Goal: Task Accomplishment & Management: Use online tool/utility

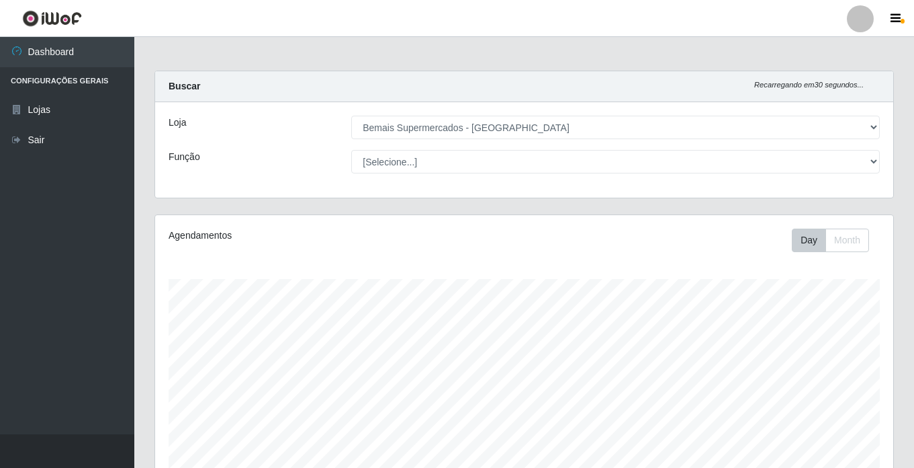
select select "250"
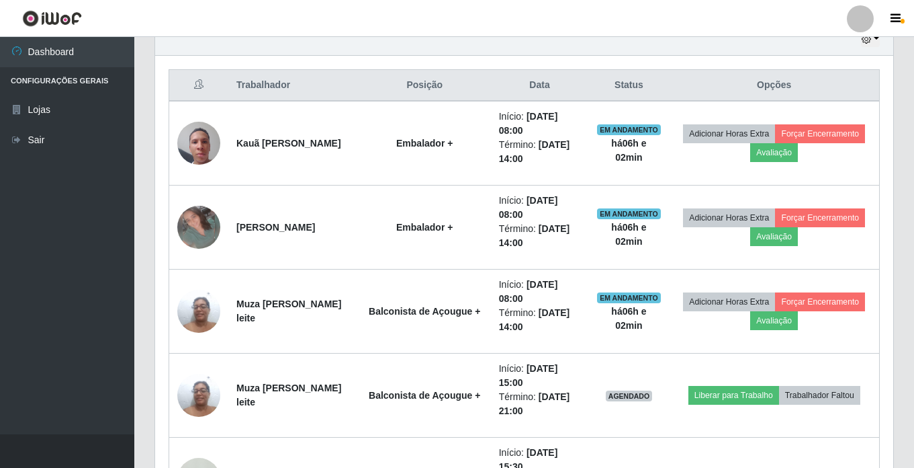
scroll to position [279, 738]
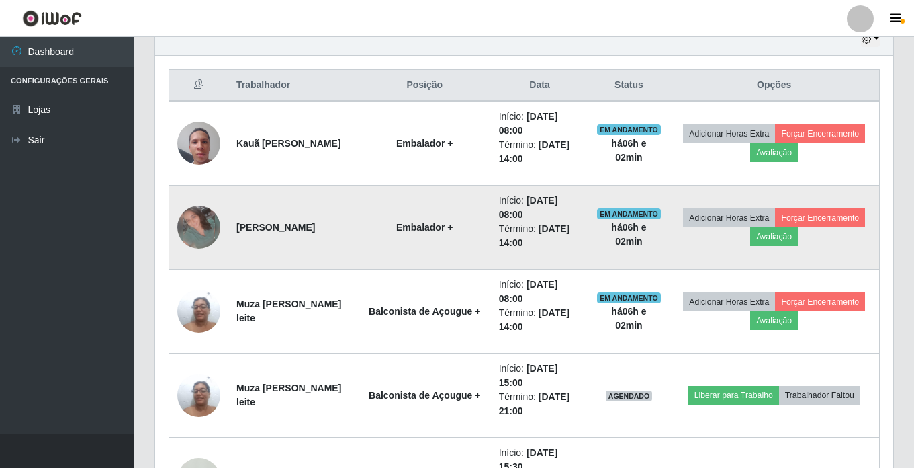
click at [205, 228] on img at bounding box center [198, 227] width 43 height 43
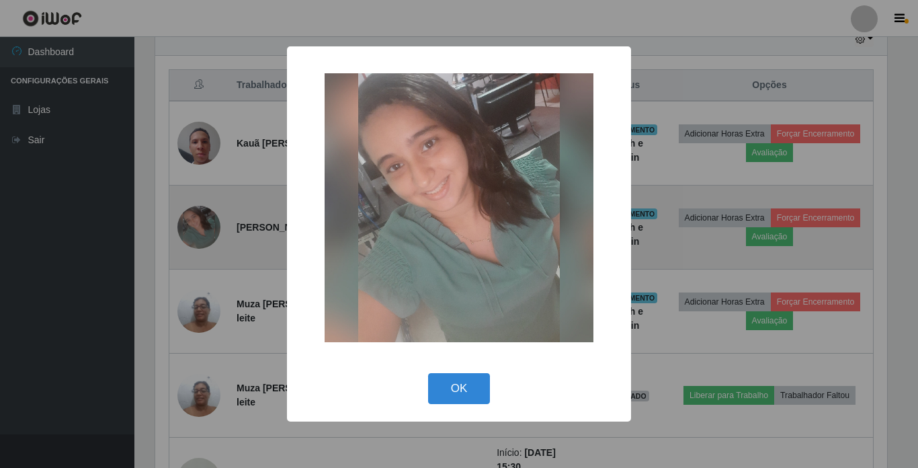
click at [205, 228] on div "× OK Cancel" at bounding box center [459, 234] width 918 height 468
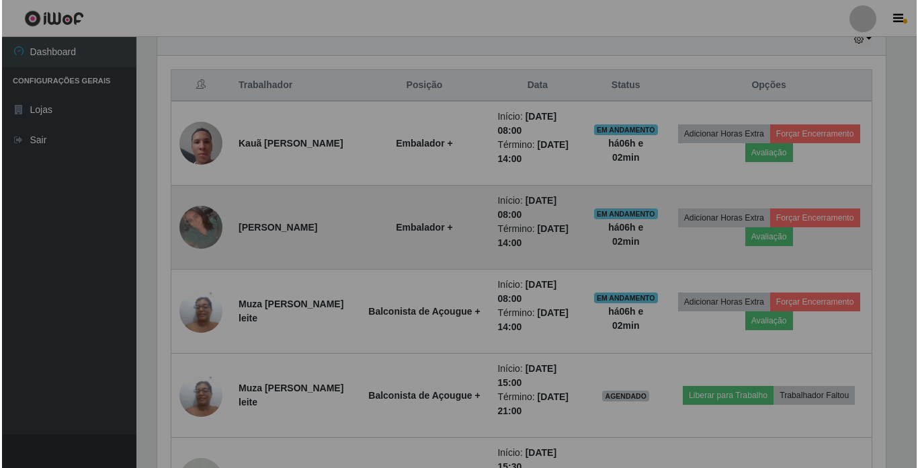
scroll to position [279, 738]
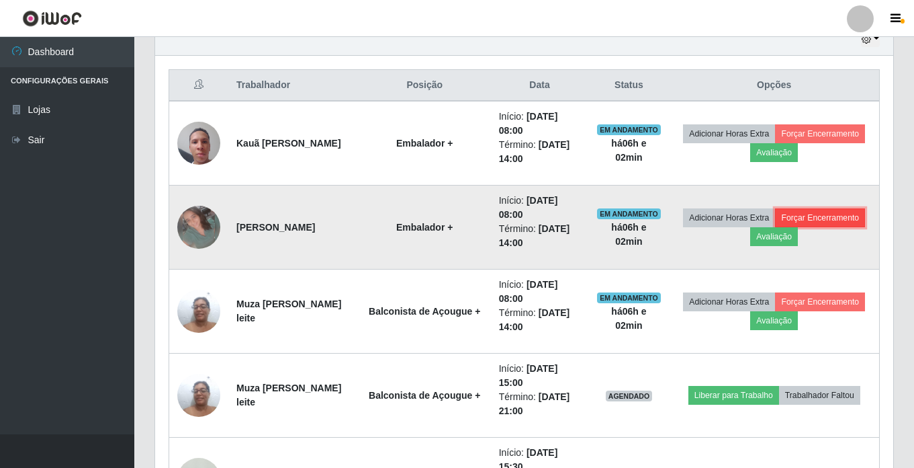
click at [775, 227] on button "Forçar Encerramento" at bounding box center [820, 217] width 90 height 19
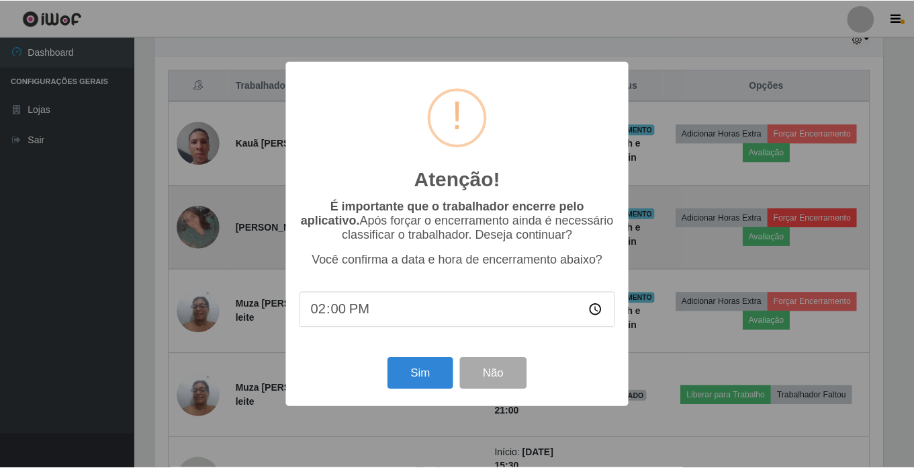
scroll to position [279, 732]
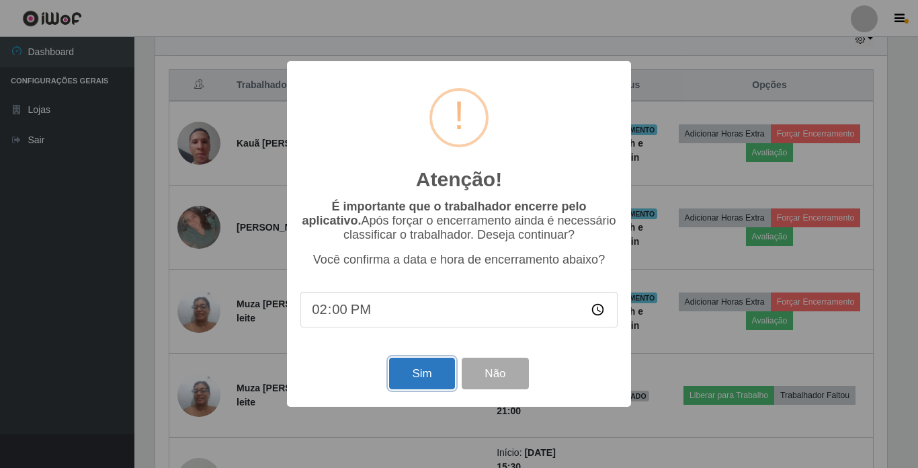
click at [410, 373] on button "Sim" at bounding box center [421, 373] width 65 height 32
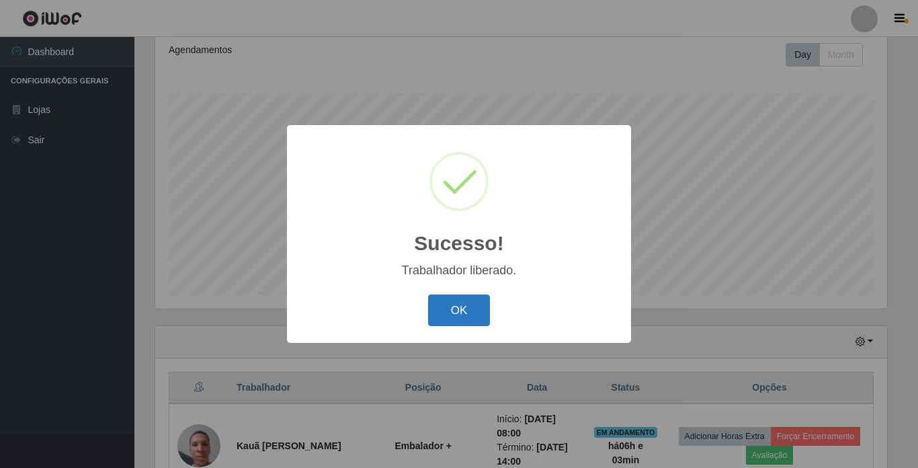
click at [455, 308] on button "OK" at bounding box center [459, 310] width 62 height 32
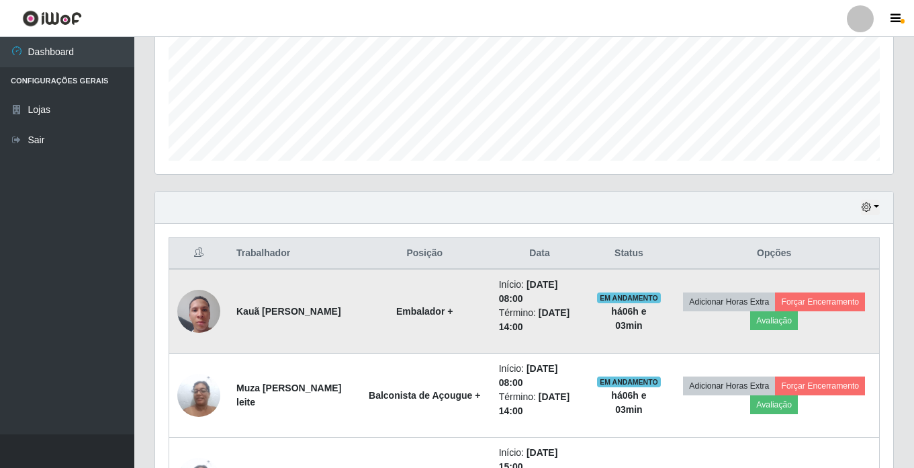
scroll to position [387, 0]
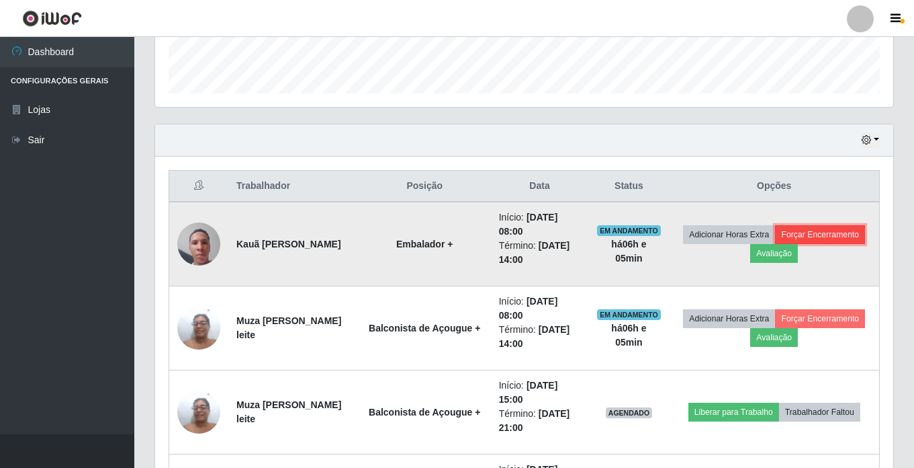
click at [824, 234] on button "Forçar Encerramento" at bounding box center [820, 234] width 90 height 19
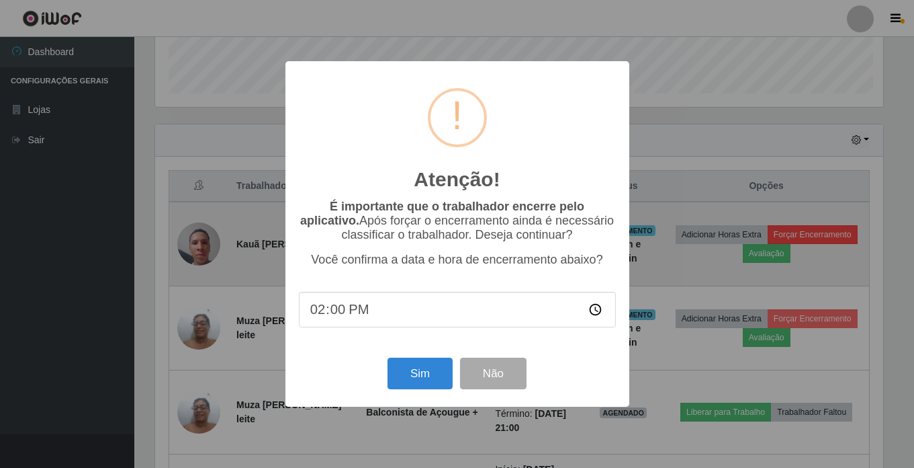
scroll to position [279, 732]
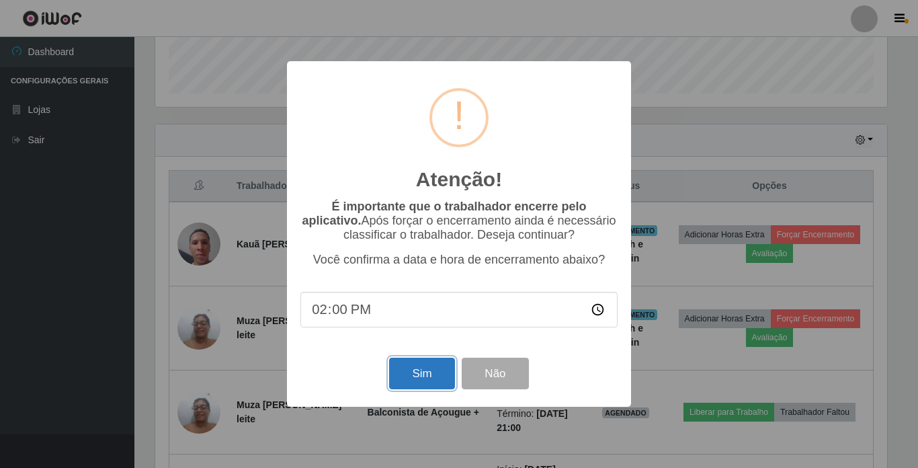
click at [412, 381] on button "Sim" at bounding box center [421, 373] width 65 height 32
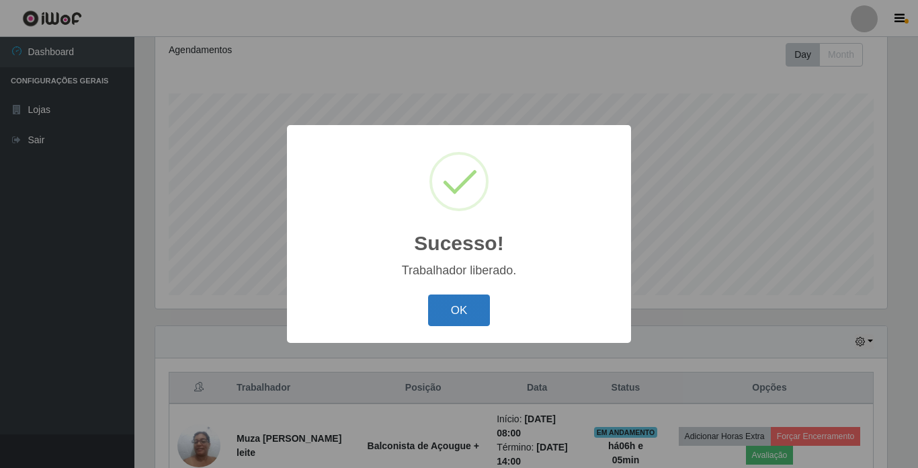
click at [455, 312] on button "OK" at bounding box center [459, 310] width 62 height 32
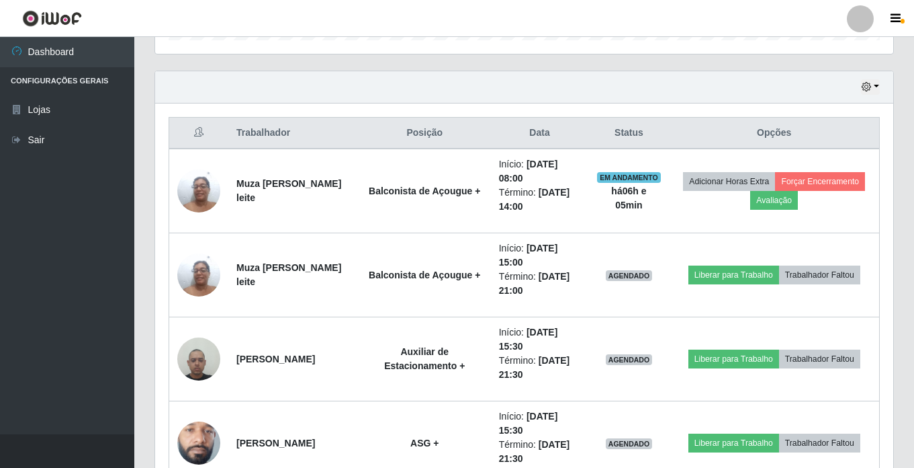
scroll to position [387, 0]
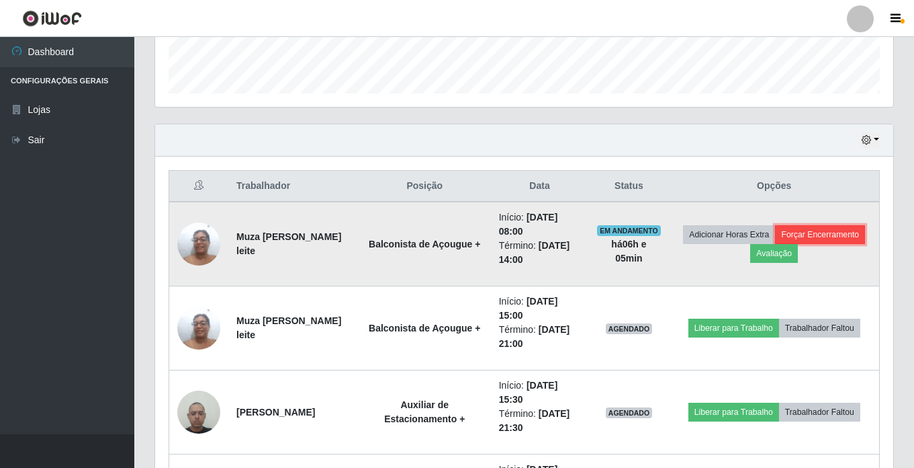
click at [807, 238] on button "Forçar Encerramento" at bounding box center [820, 234] width 90 height 19
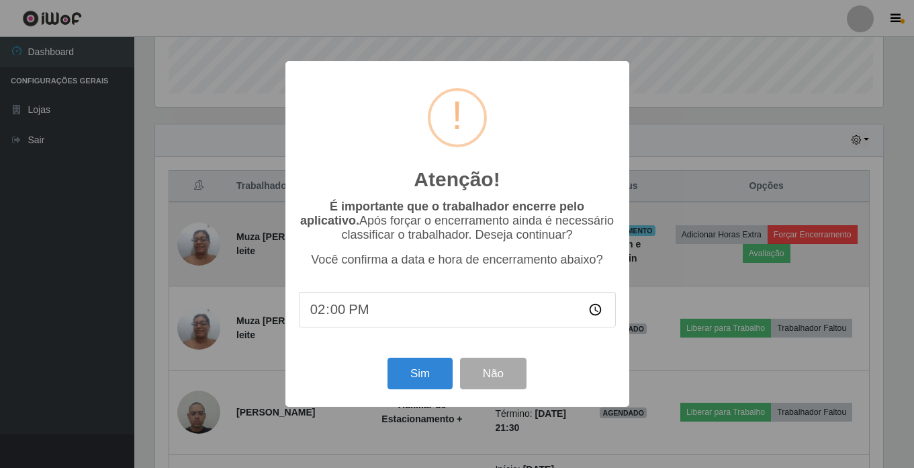
scroll to position [279, 732]
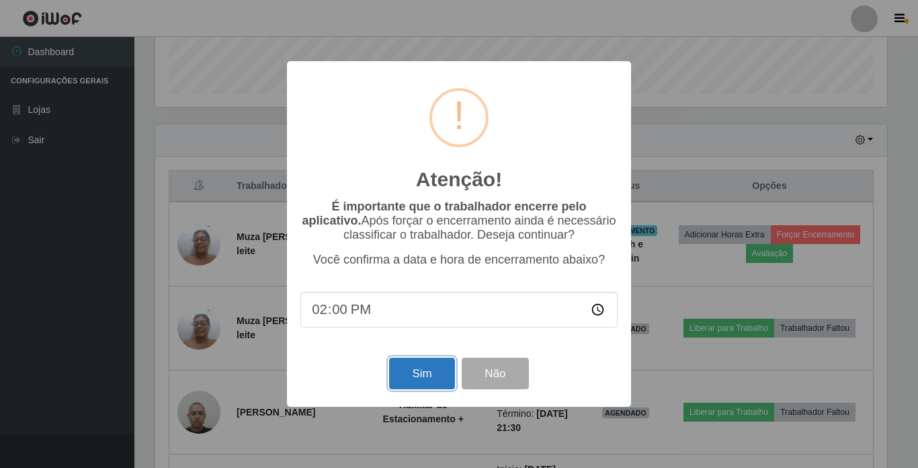
click at [432, 372] on button "Sim" at bounding box center [421, 373] width 65 height 32
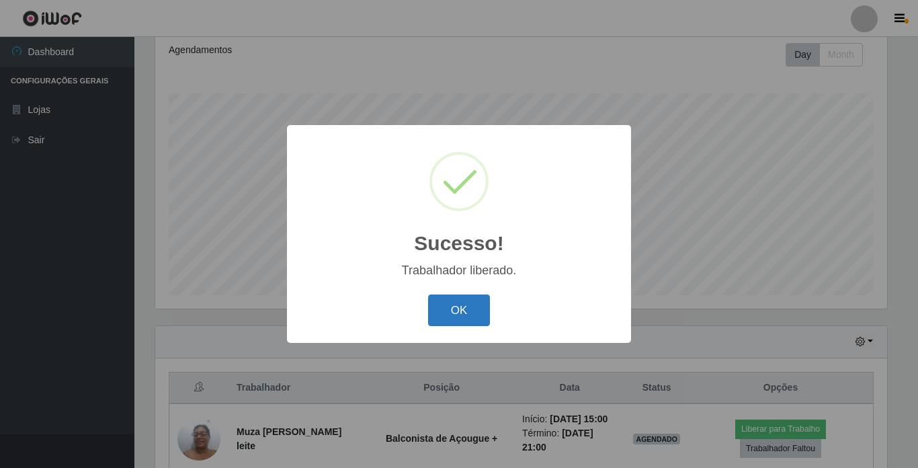
click at [465, 318] on button "OK" at bounding box center [459, 310] width 62 height 32
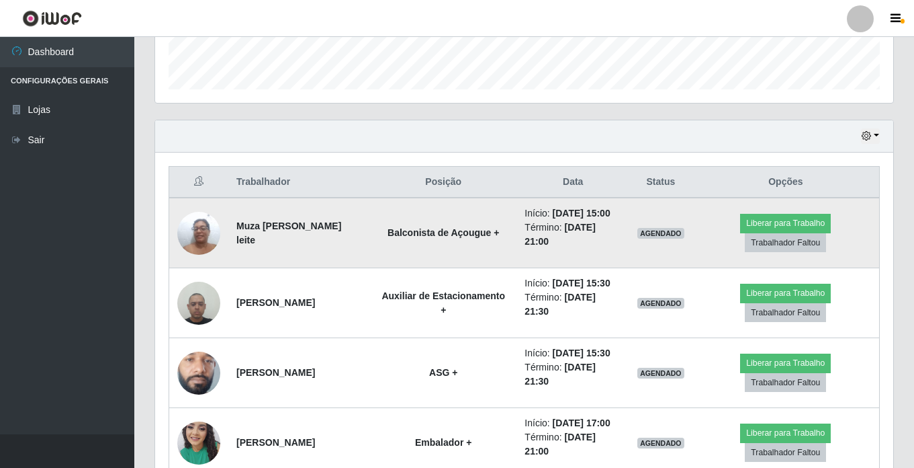
scroll to position [403, 0]
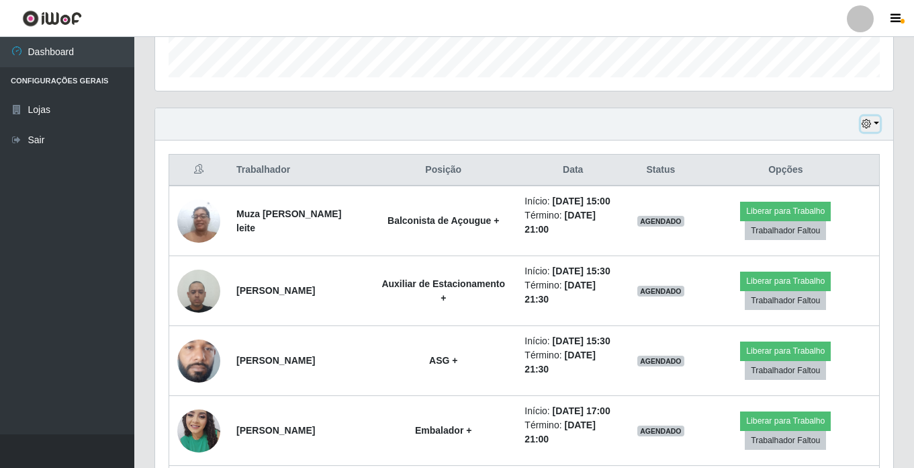
click at [876, 121] on button "button" at bounding box center [870, 123] width 19 height 15
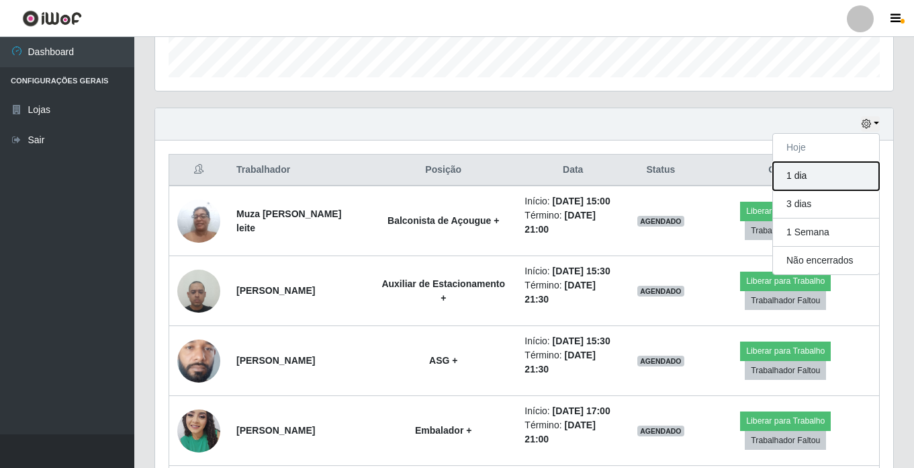
click at [814, 179] on button "1 dia" at bounding box center [826, 176] width 106 height 28
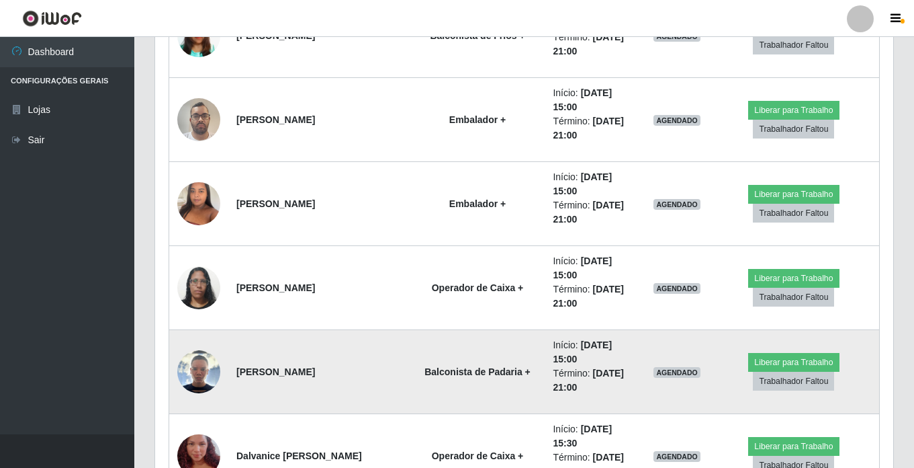
scroll to position [2419, 0]
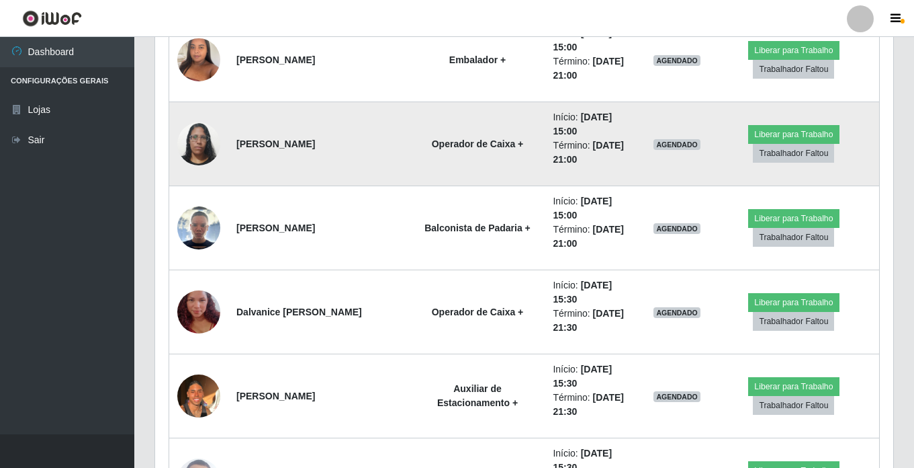
click at [360, 163] on td "[PERSON_NAME]" at bounding box center [319, 144] width 182 height 84
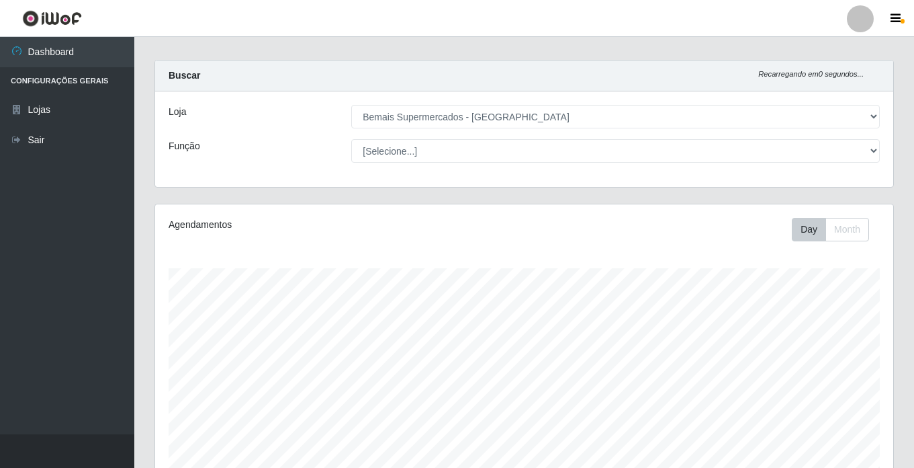
scroll to position [0, 0]
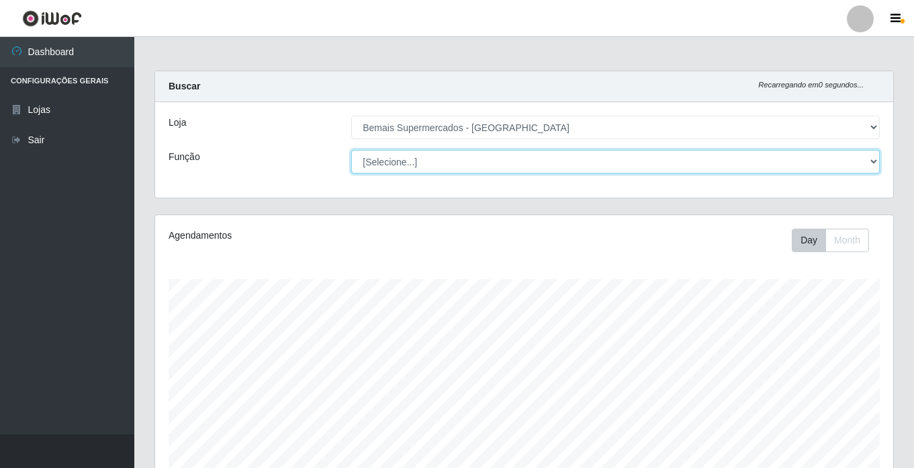
click at [546, 164] on select "[Selecione...] ASG ASG + ASG ++ Auxiliar de Estacionamento Auxiliar de Estacion…" at bounding box center [615, 162] width 529 height 24
click at [351, 150] on select "[Selecione...] ASG ASG + ASG ++ Auxiliar de Estacionamento Auxiliar de Estacion…" at bounding box center [615, 162] width 529 height 24
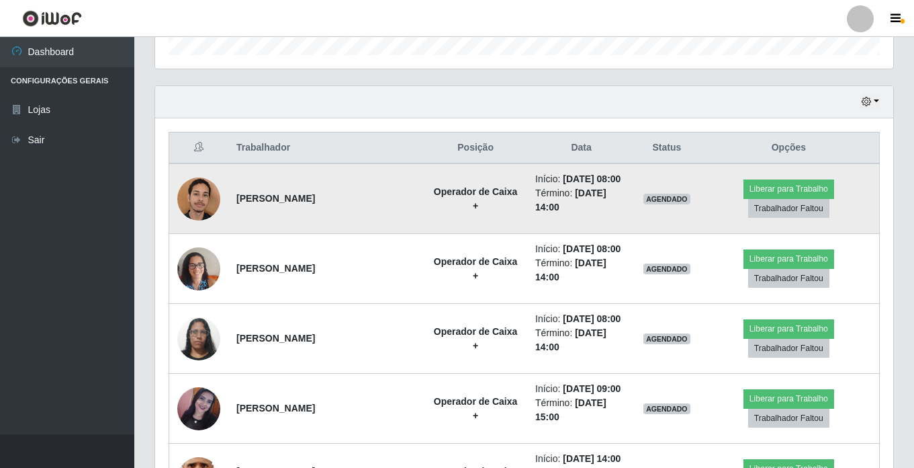
scroll to position [537, 0]
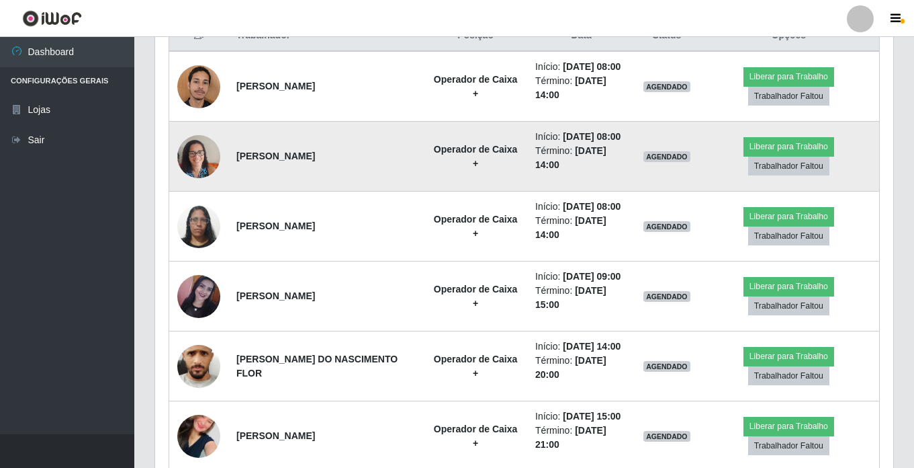
click at [204, 155] on img at bounding box center [198, 156] width 43 height 57
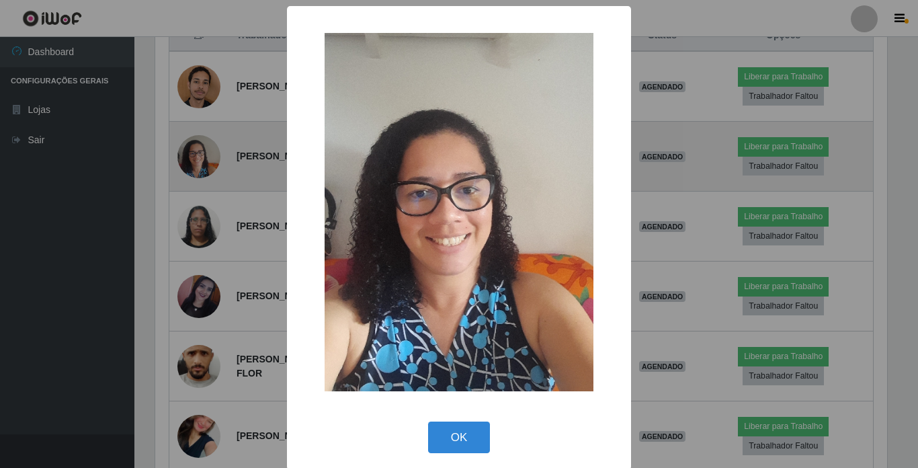
click at [204, 155] on div "× OK Cancel" at bounding box center [459, 234] width 918 height 468
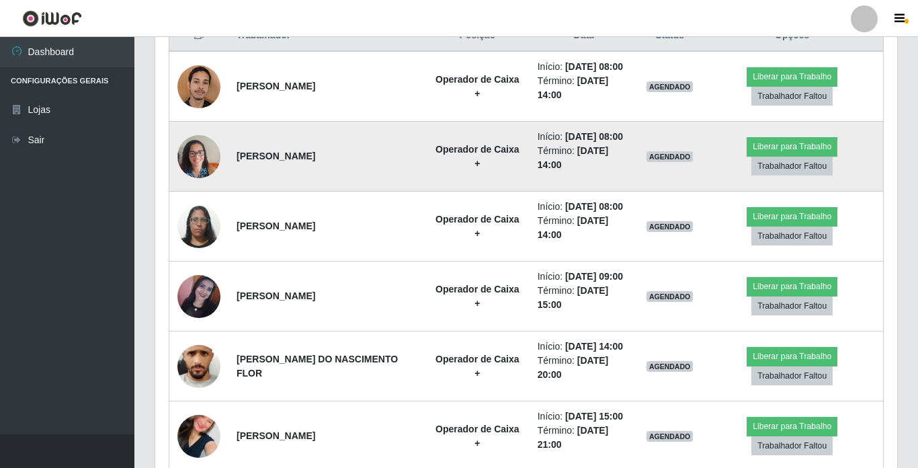
scroll to position [279, 738]
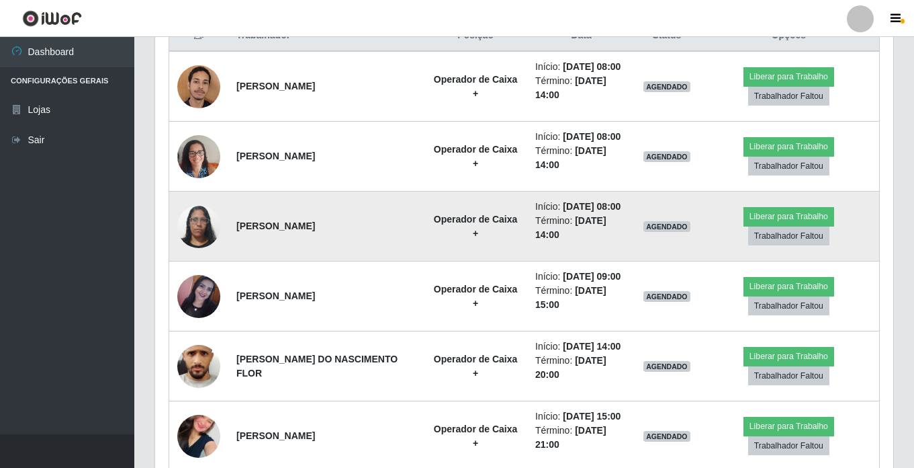
click at [195, 213] on img at bounding box center [198, 226] width 43 height 57
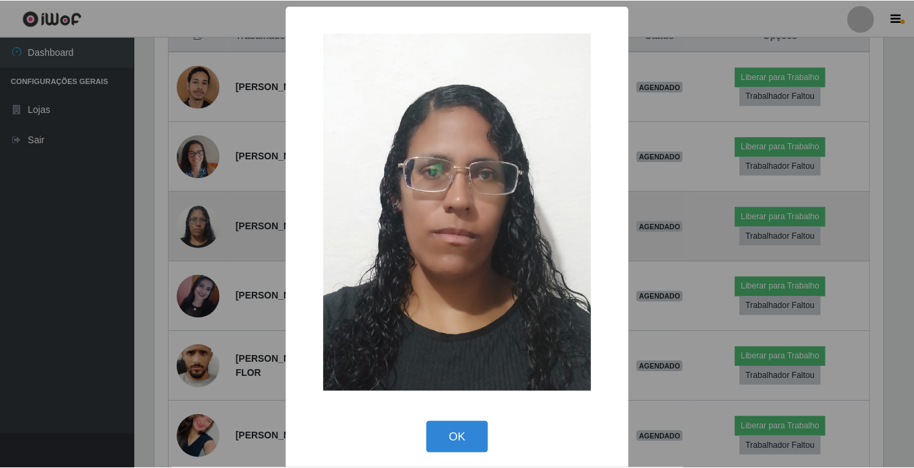
scroll to position [279, 732]
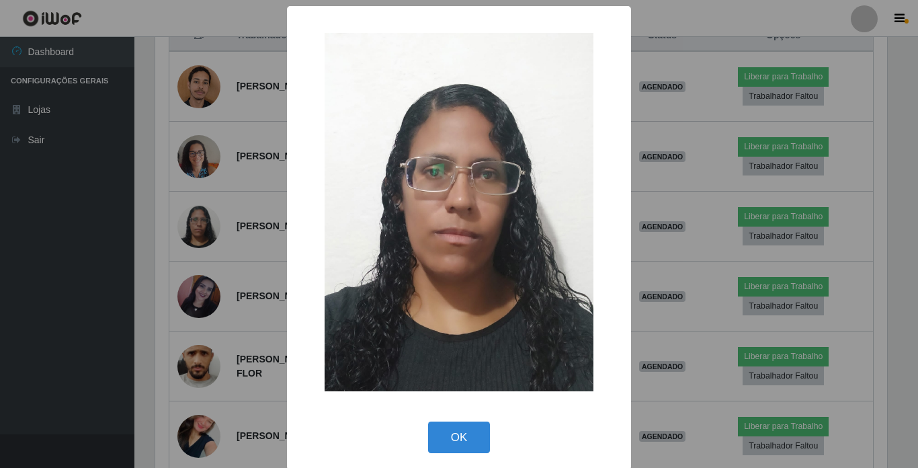
click at [195, 216] on div "× OK Cancel" at bounding box center [459, 234] width 918 height 468
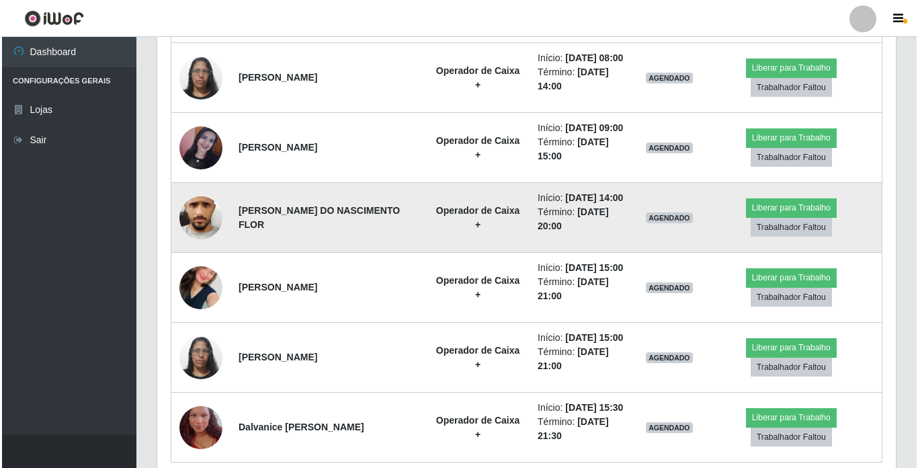
scroll to position [739, 0]
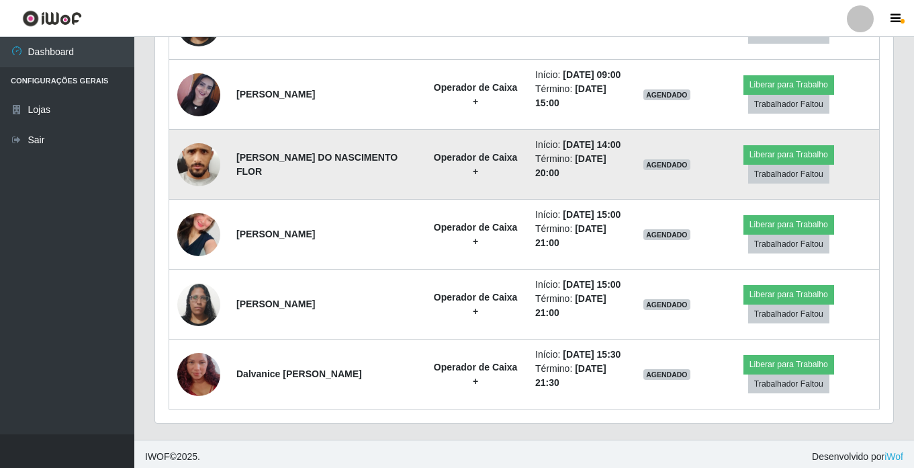
click at [206, 169] on img at bounding box center [198, 163] width 43 height 95
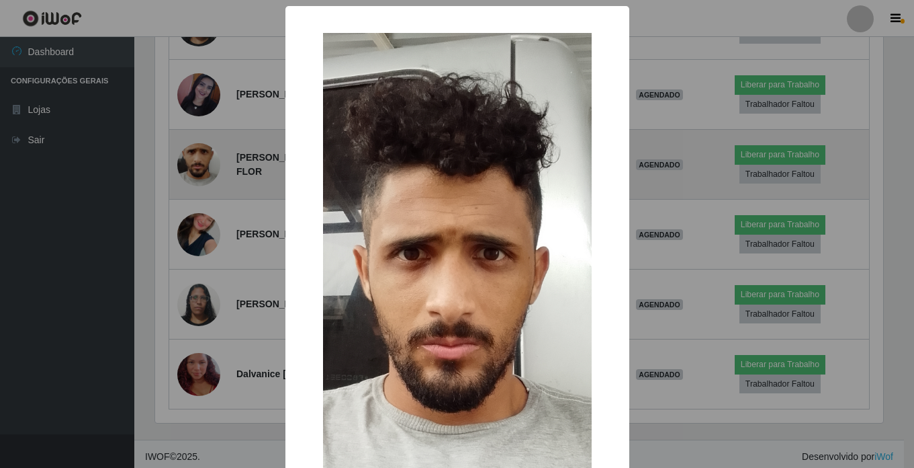
scroll to position [279, 732]
click at [206, 169] on div "× OK Cancel" at bounding box center [459, 234] width 918 height 468
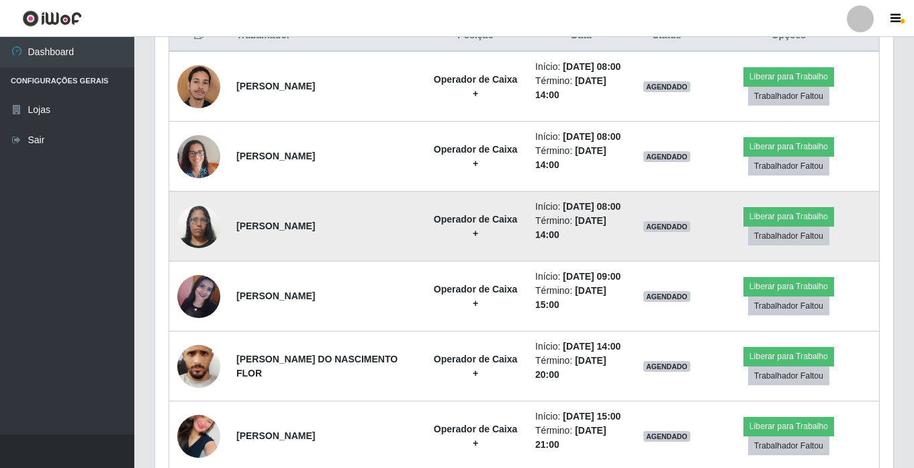
scroll to position [269, 0]
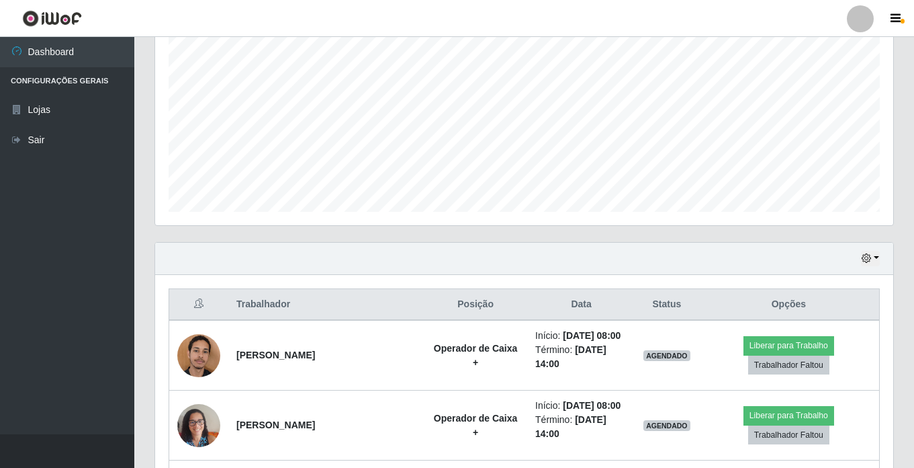
click at [881, 261] on div "Hoje 1 dia 3 dias 1 Semana Não encerrados" at bounding box center [524, 259] width 738 height 32
click at [879, 254] on button "button" at bounding box center [870, 258] width 19 height 15
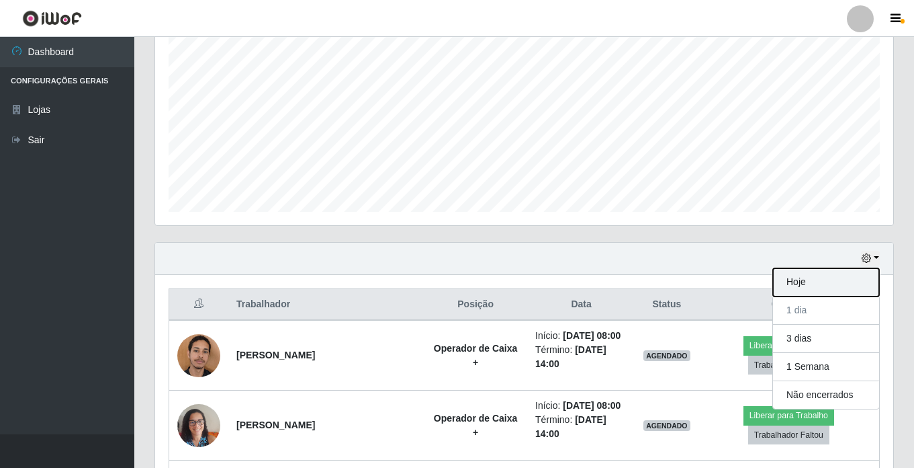
click at [808, 279] on button "Hoje" at bounding box center [826, 282] width 106 height 28
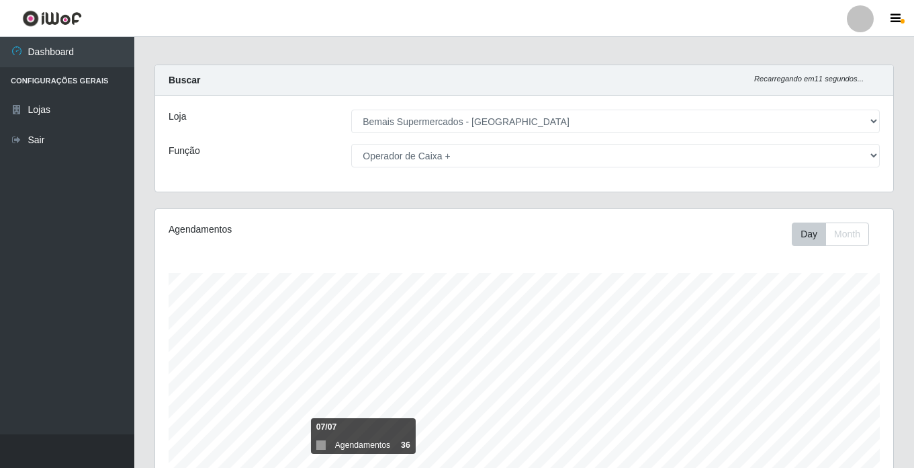
scroll to position [0, 0]
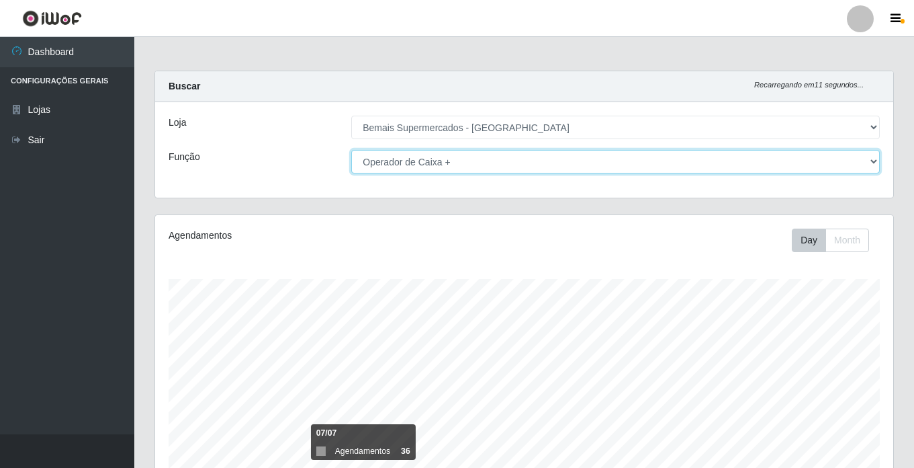
click at [470, 160] on select "[Selecione...] ASG ASG + ASG ++ Auxiliar de Estacionamento Auxiliar de Estacion…" at bounding box center [615, 162] width 529 height 24
select select "[Selecione...]"
click at [351, 150] on select "[Selecione...] ASG ASG + ASG ++ Auxiliar de Estacionamento Auxiliar de Estacion…" at bounding box center [615, 162] width 529 height 24
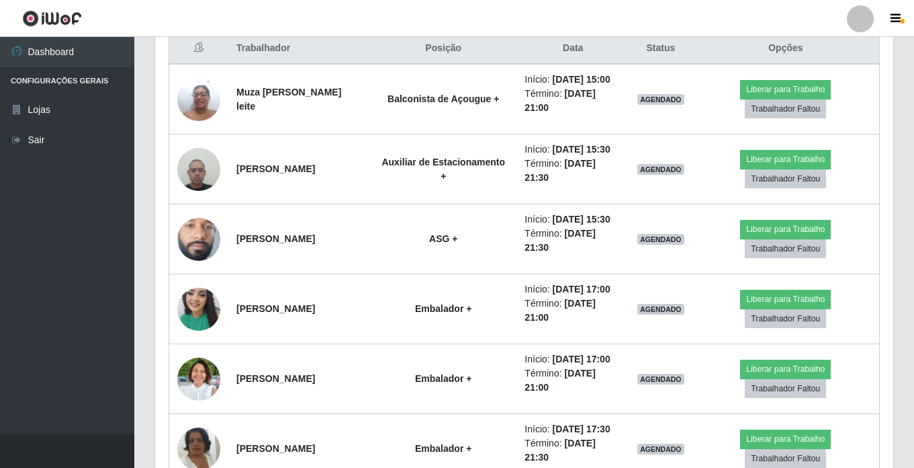
scroll to position [403, 0]
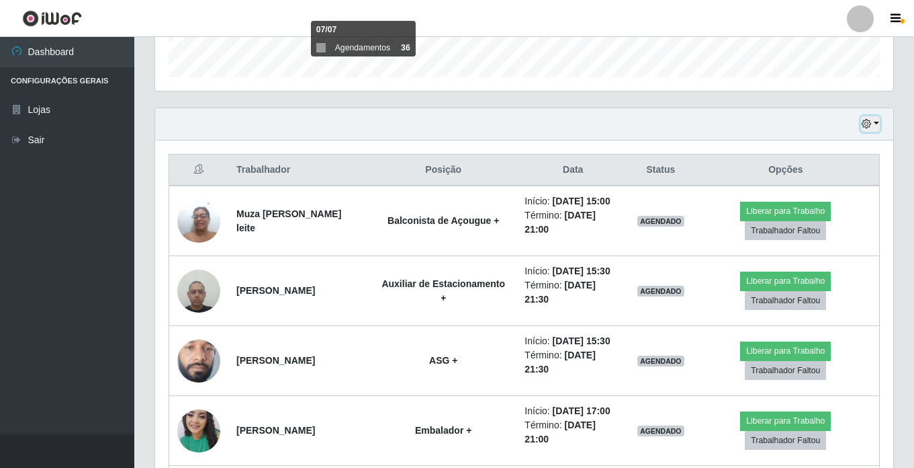
click at [875, 120] on button "button" at bounding box center [870, 123] width 19 height 15
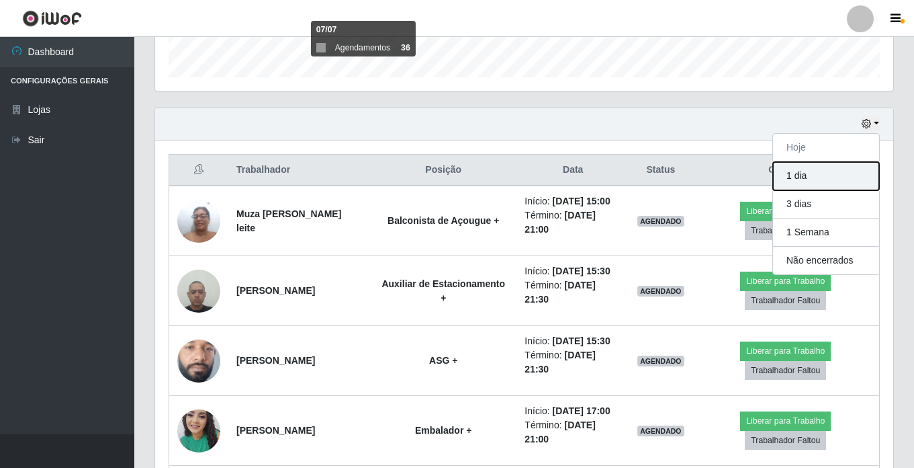
click at [835, 174] on button "1 dia" at bounding box center [826, 176] width 106 height 28
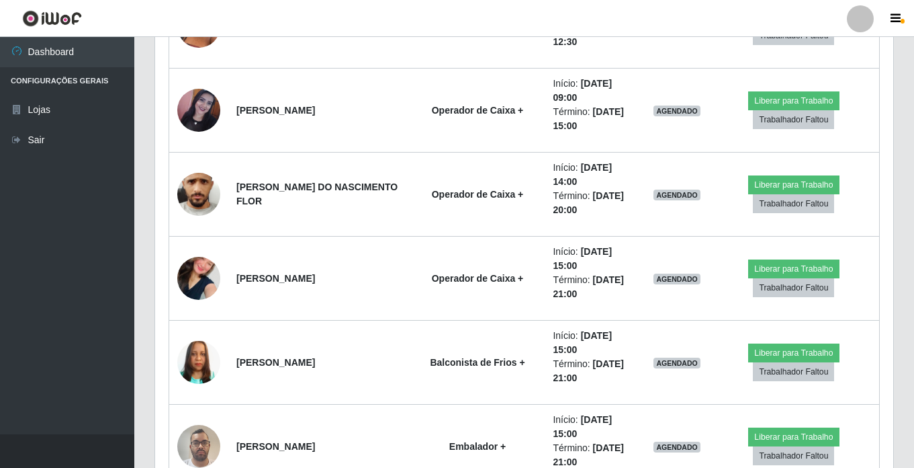
scroll to position [2015, 0]
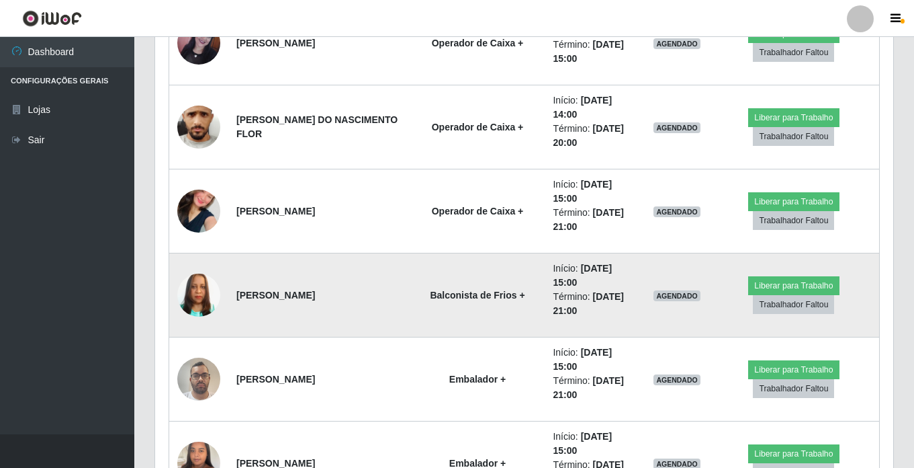
click at [193, 290] on img at bounding box center [198, 295] width 43 height 77
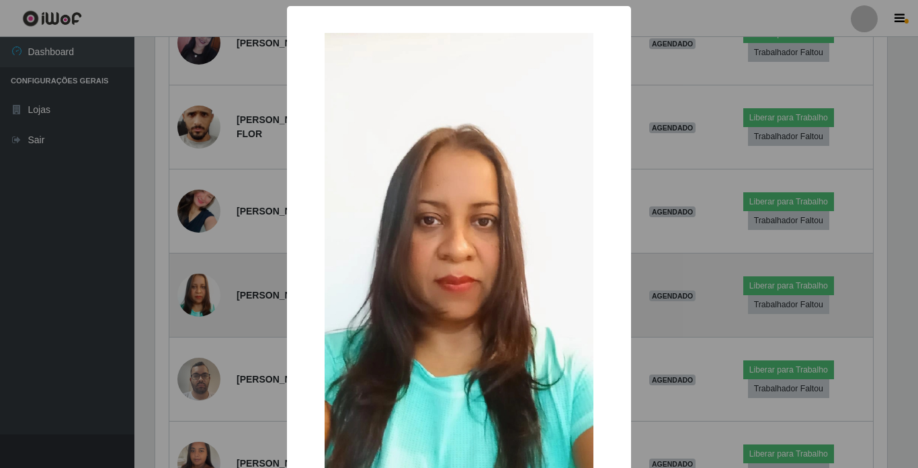
click at [193, 290] on div "× OK Cancel" at bounding box center [459, 234] width 918 height 468
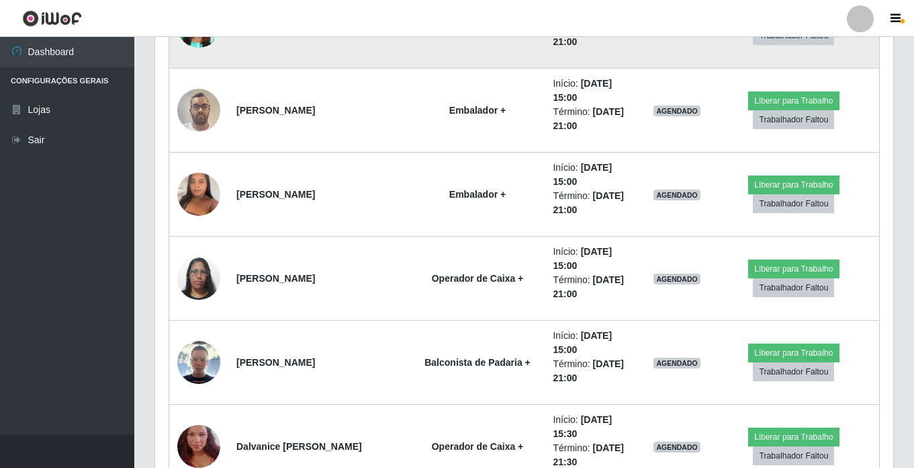
scroll to position [2351, 0]
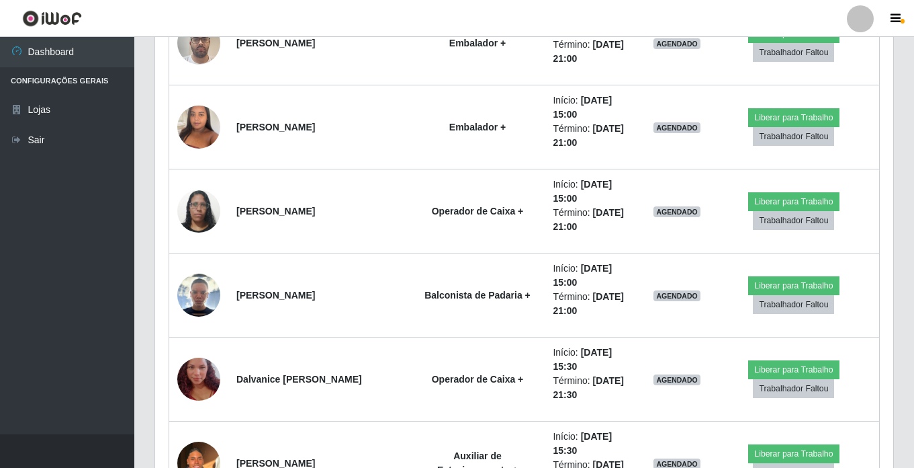
click at [193, 290] on img at bounding box center [198, 294] width 43 height 43
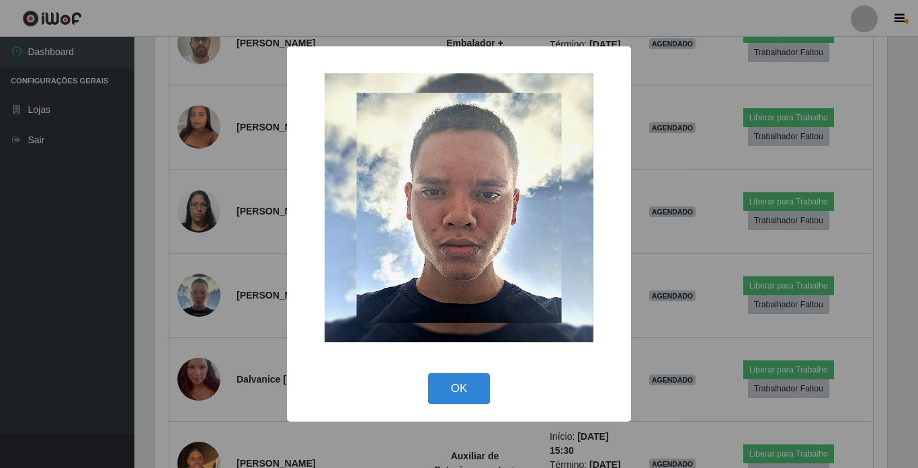
click at [193, 290] on div "× OK Cancel" at bounding box center [459, 234] width 918 height 468
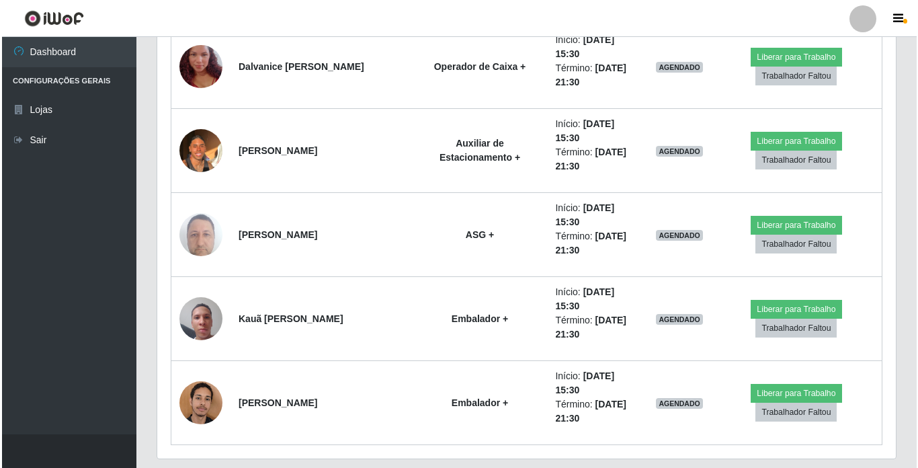
scroll to position [2687, 0]
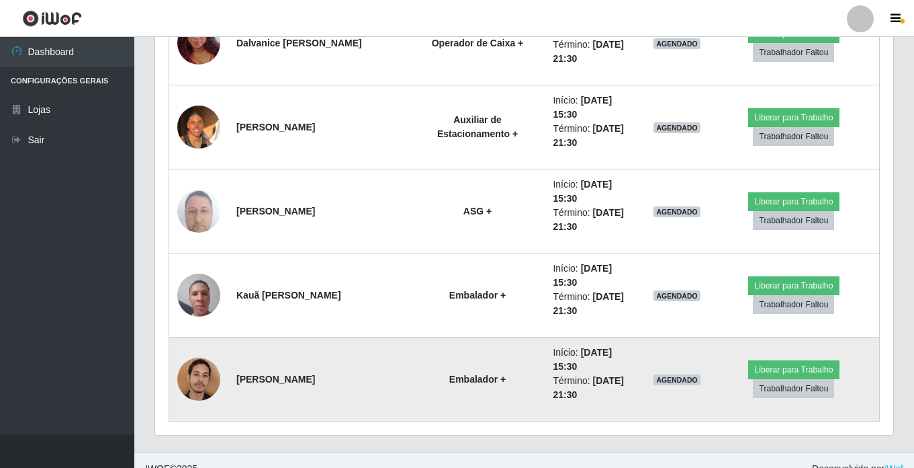
click at [194, 376] on img at bounding box center [198, 378] width 43 height 57
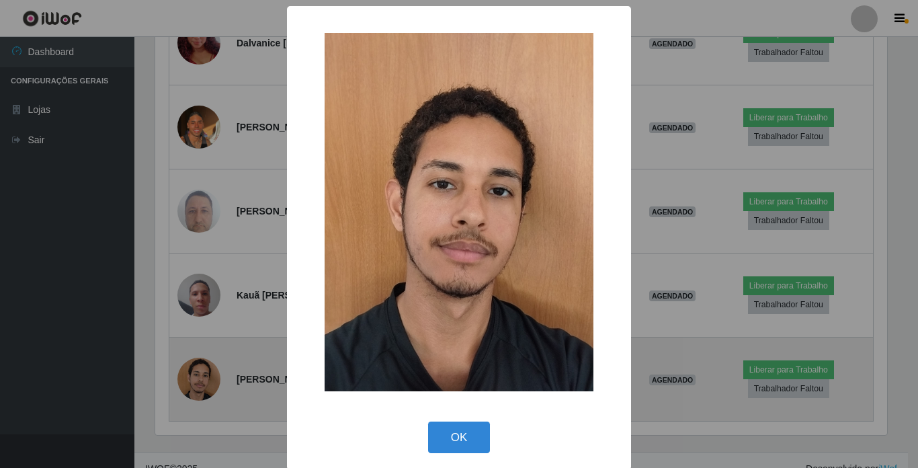
click at [194, 376] on div "× OK Cancel" at bounding box center [459, 234] width 918 height 468
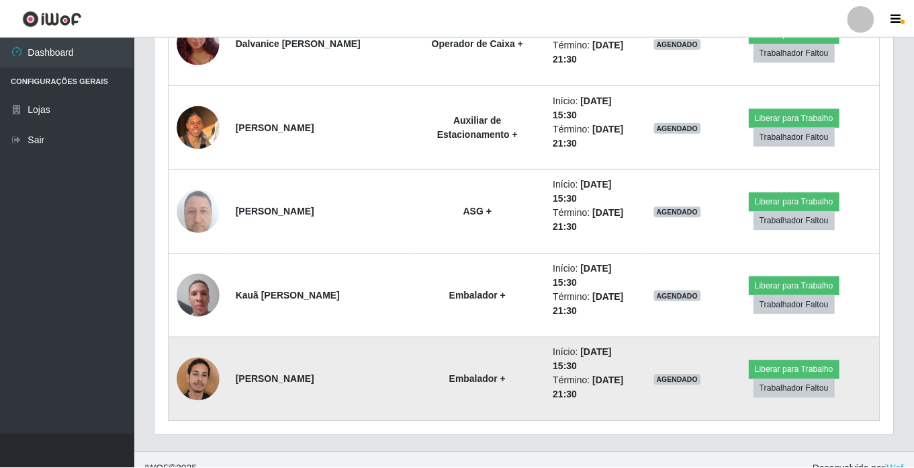
scroll to position [279, 738]
click at [196, 372] on img at bounding box center [198, 378] width 43 height 57
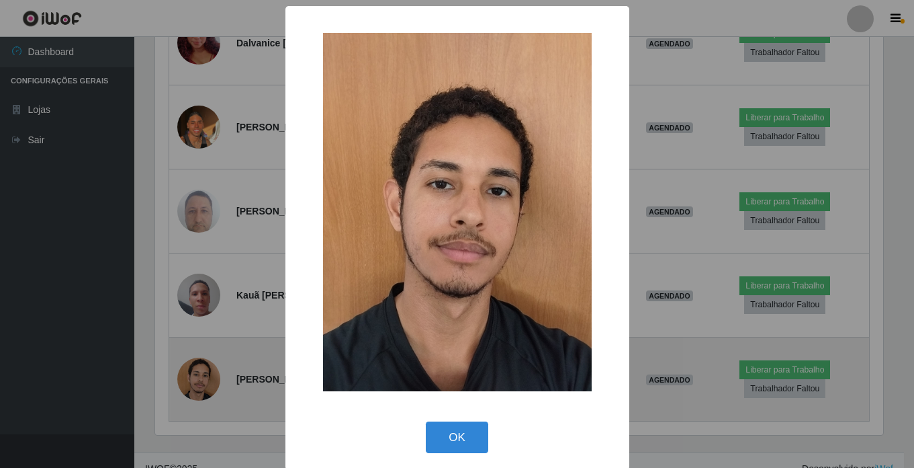
scroll to position [279, 732]
click at [196, 372] on div "× OK Cancel" at bounding box center [459, 234] width 918 height 468
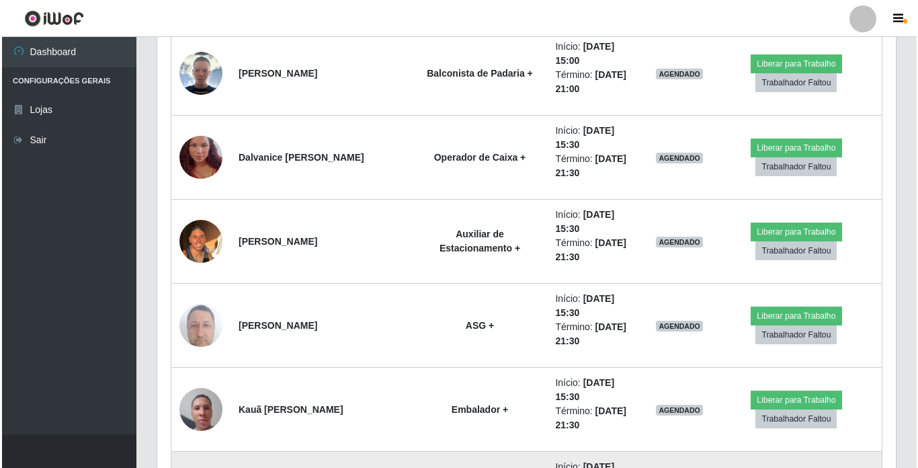
scroll to position [2553, 0]
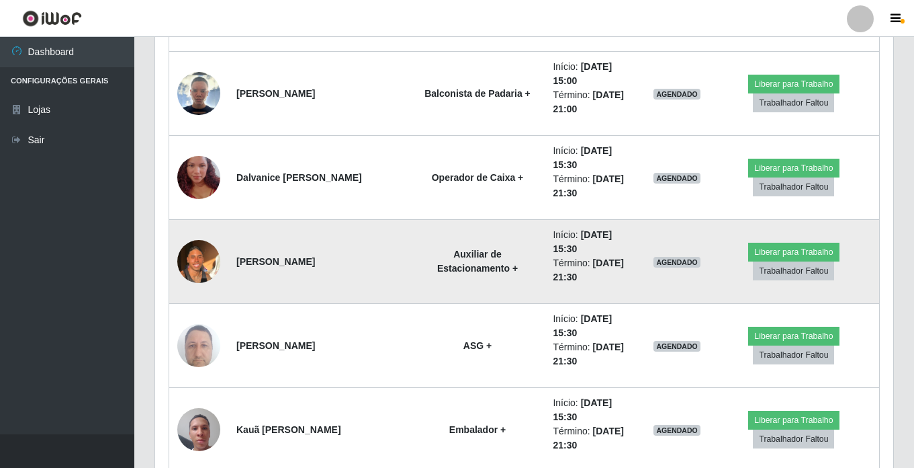
click at [192, 263] on img at bounding box center [198, 260] width 43 height 57
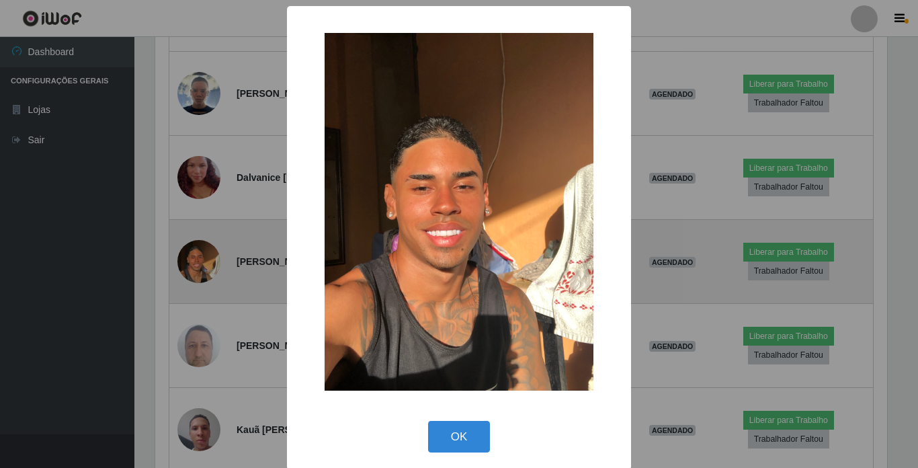
click at [192, 263] on div "× OK Cancel" at bounding box center [459, 234] width 918 height 468
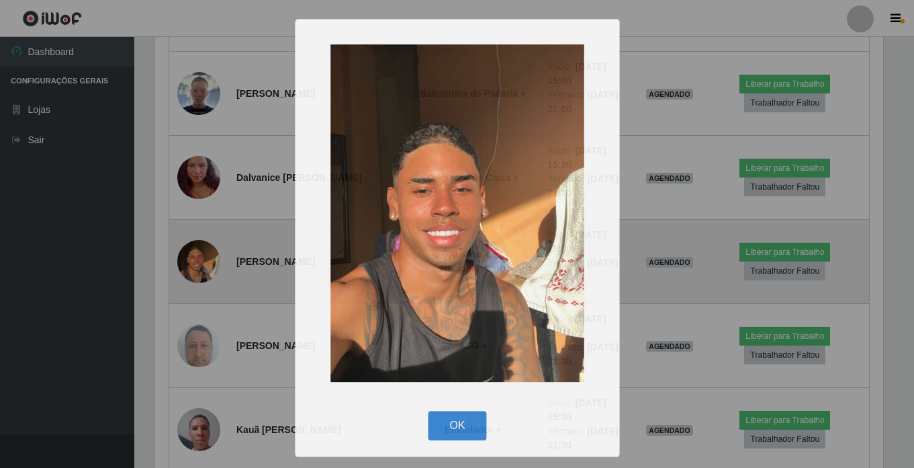
scroll to position [0, 0]
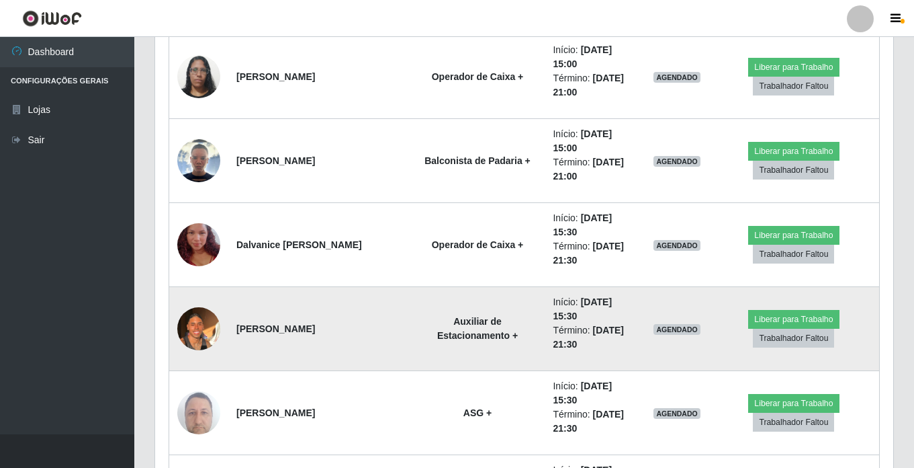
click at [212, 320] on img at bounding box center [198, 328] width 43 height 57
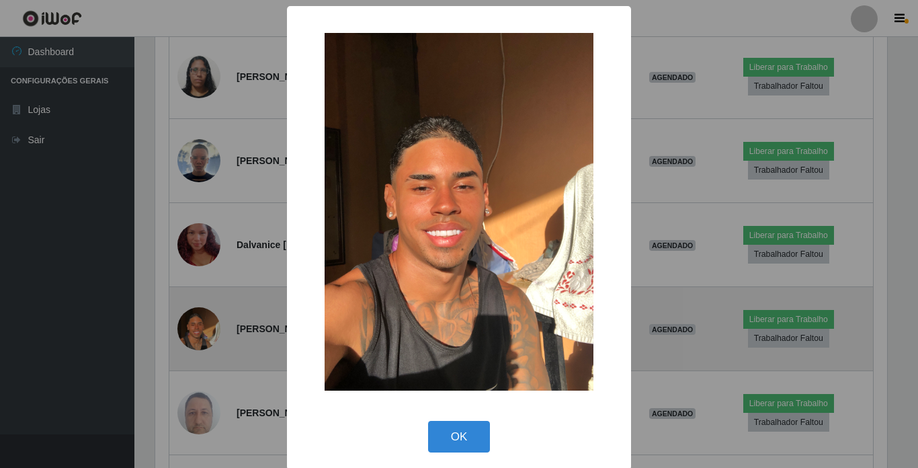
click at [212, 320] on div "× OK Cancel" at bounding box center [459, 234] width 918 height 468
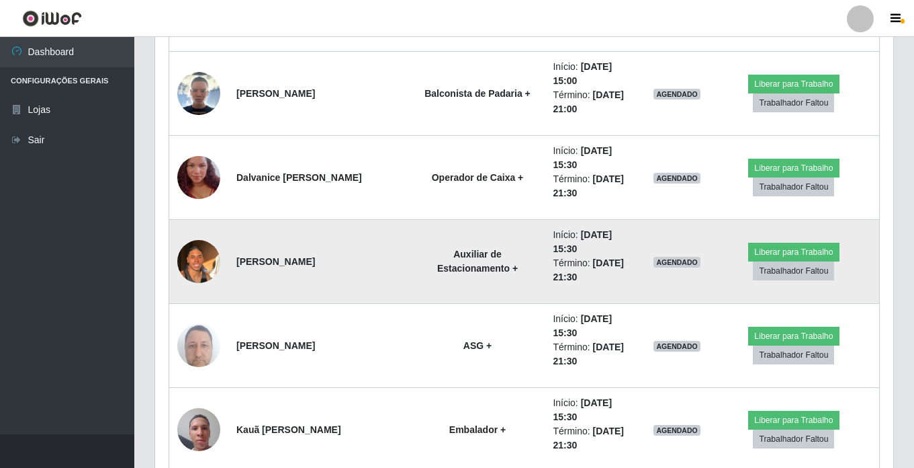
click at [188, 267] on img at bounding box center [198, 260] width 43 height 57
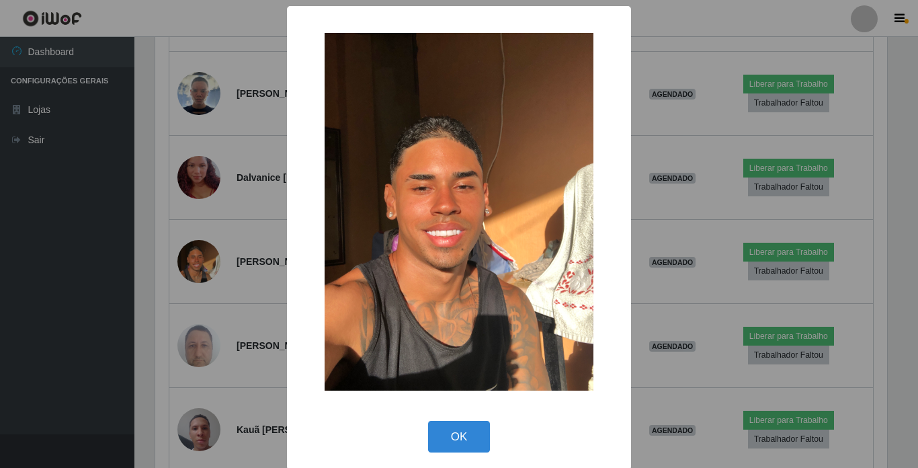
click at [187, 253] on div "× OK Cancel" at bounding box center [459, 234] width 918 height 468
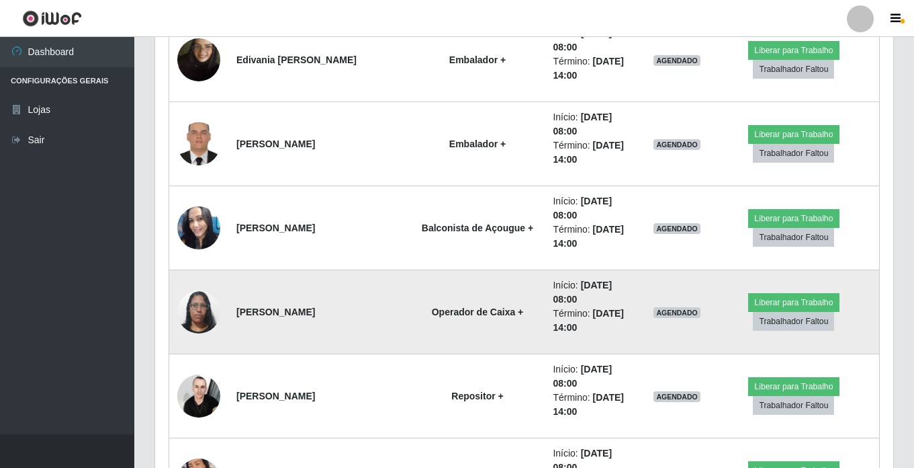
click at [200, 308] on img at bounding box center [198, 311] width 43 height 57
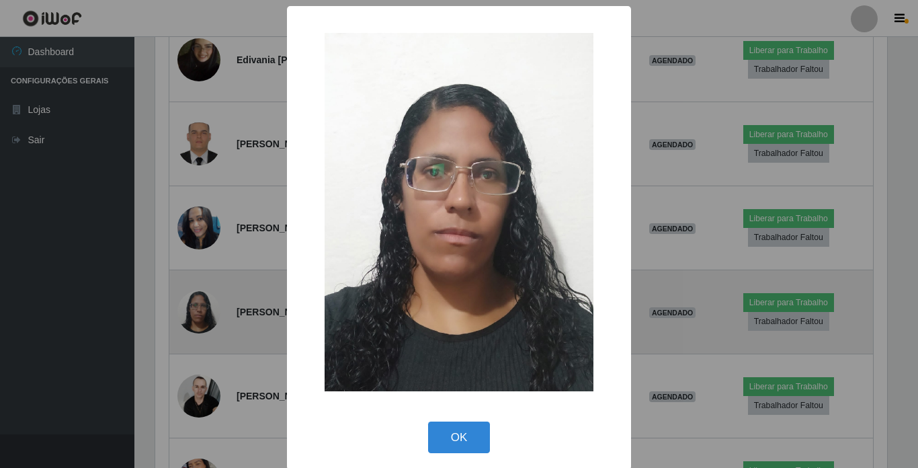
click at [200, 308] on div "× OK Cancel" at bounding box center [459, 234] width 918 height 468
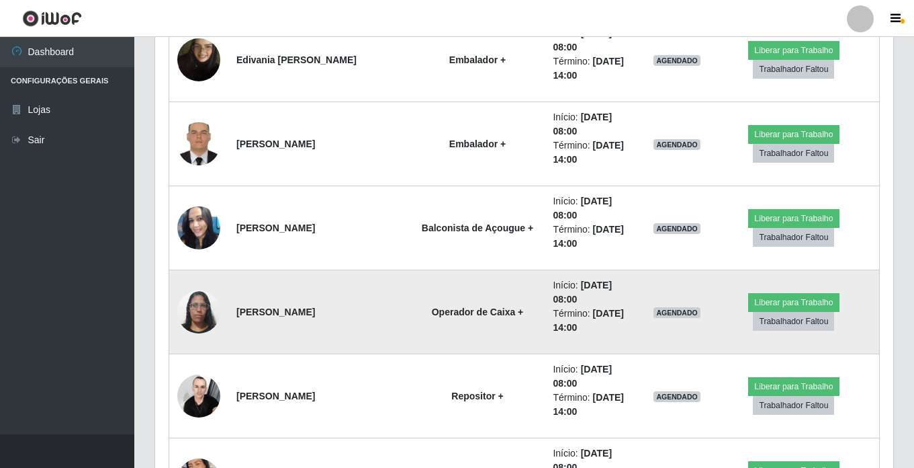
click at [200, 308] on img at bounding box center [198, 311] width 43 height 57
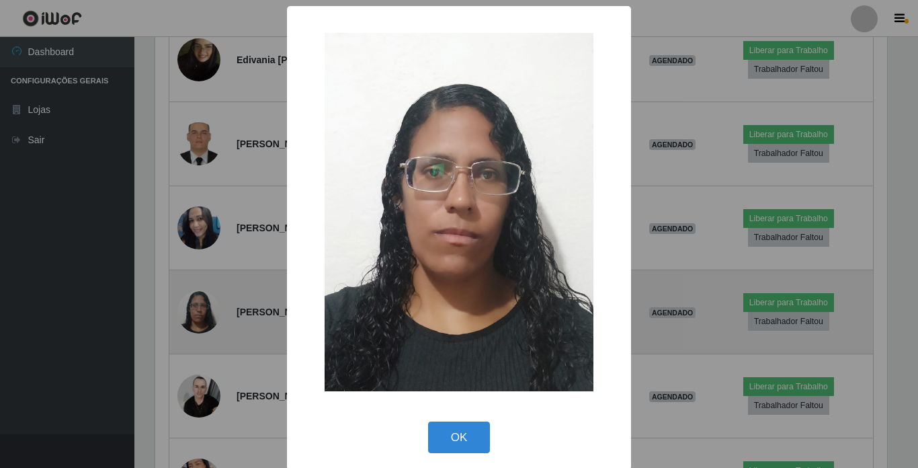
click at [200, 308] on div "× OK Cancel" at bounding box center [459, 234] width 918 height 468
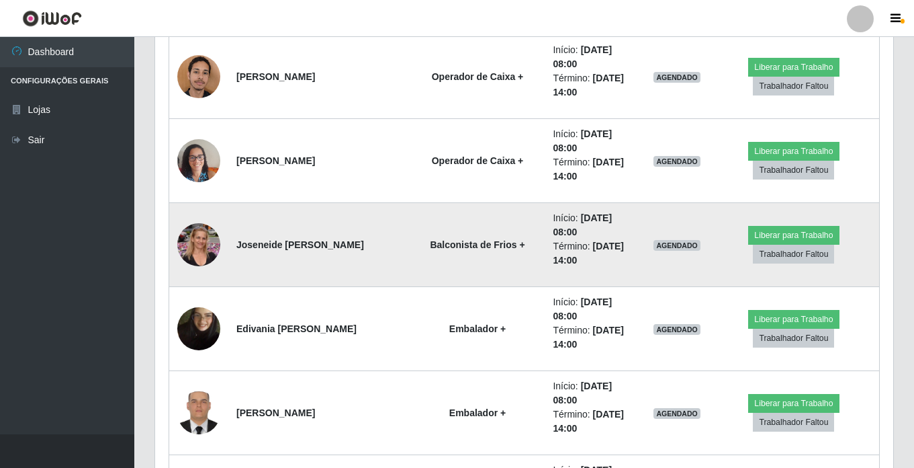
click at [200, 241] on img at bounding box center [198, 244] width 43 height 50
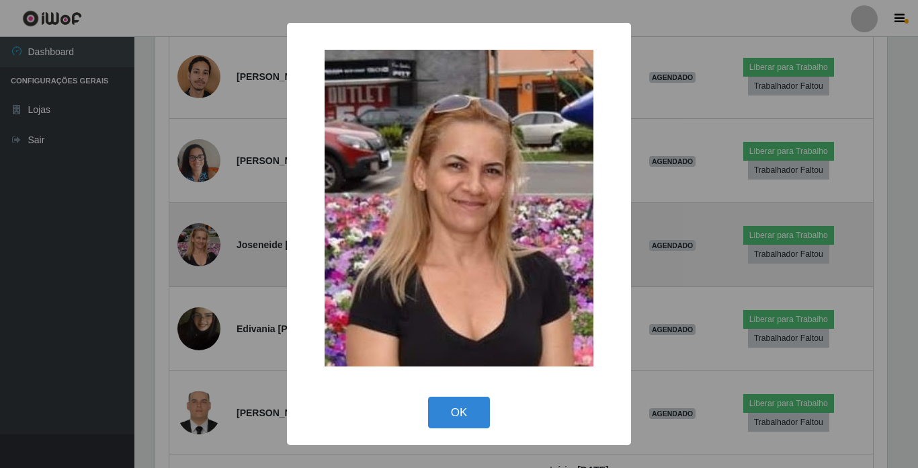
click at [200, 241] on div "× OK Cancel" at bounding box center [459, 234] width 918 height 468
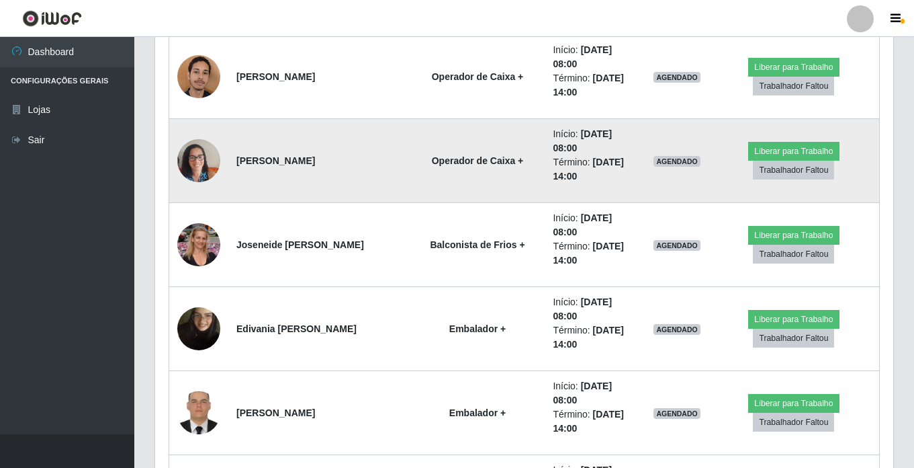
click at [195, 153] on img at bounding box center [198, 160] width 43 height 57
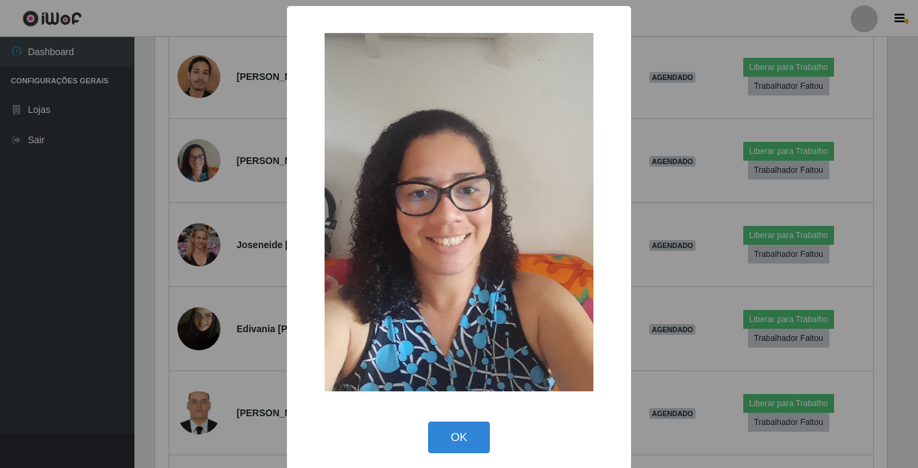
click at [195, 162] on div "× OK Cancel" at bounding box center [459, 234] width 918 height 468
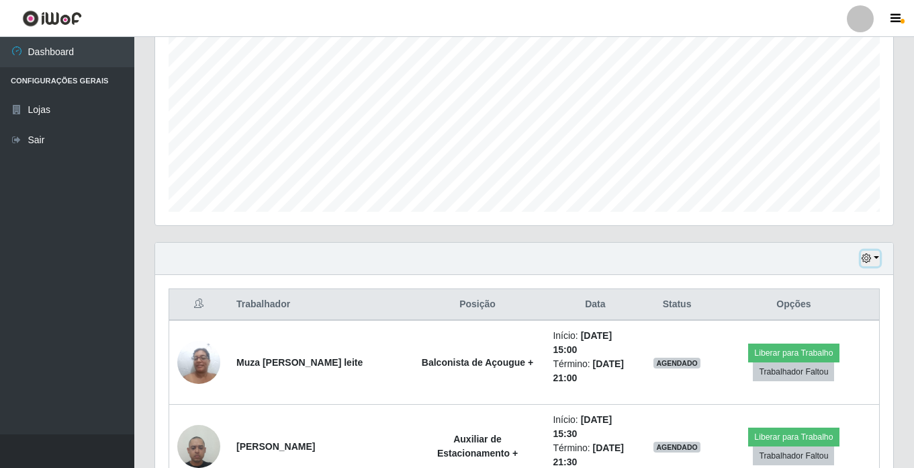
click at [871, 257] on icon "button" at bounding box center [866, 257] width 9 height 9
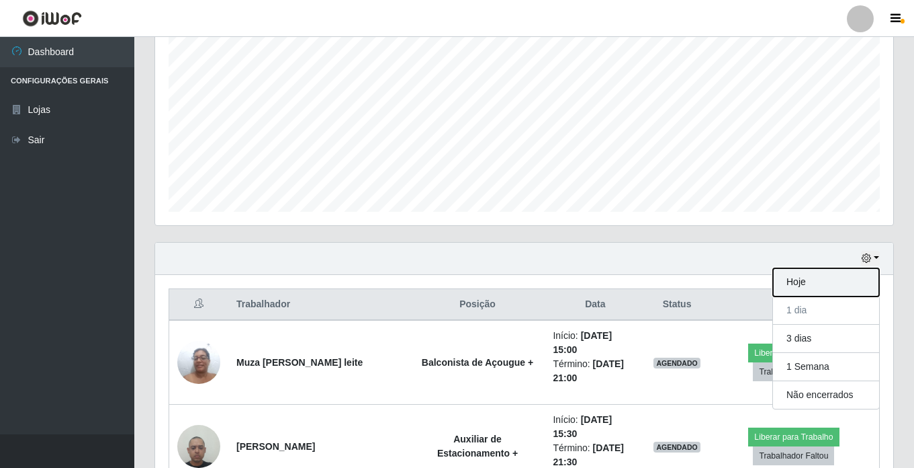
click at [830, 281] on button "Hoje" at bounding box center [826, 282] width 106 height 28
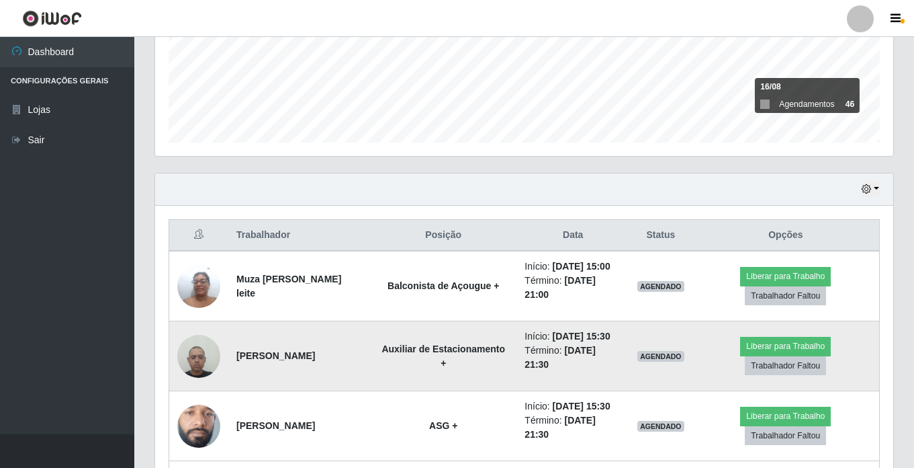
scroll to position [403, 0]
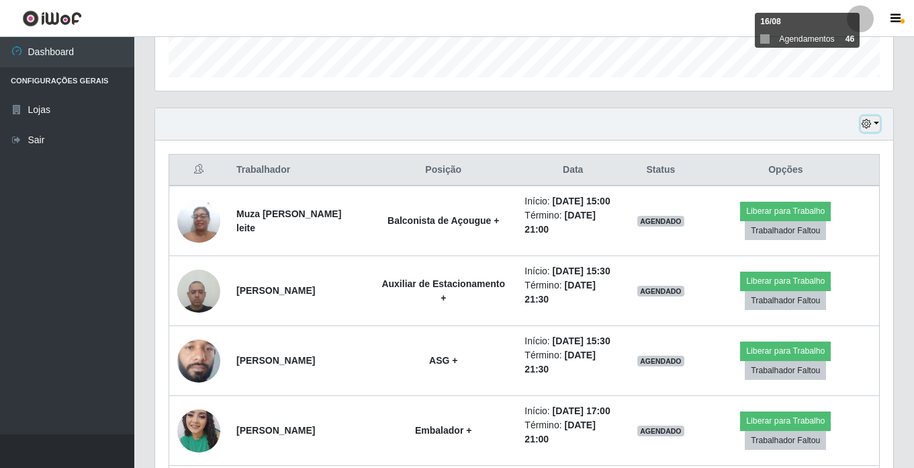
click at [875, 122] on button "button" at bounding box center [870, 123] width 19 height 15
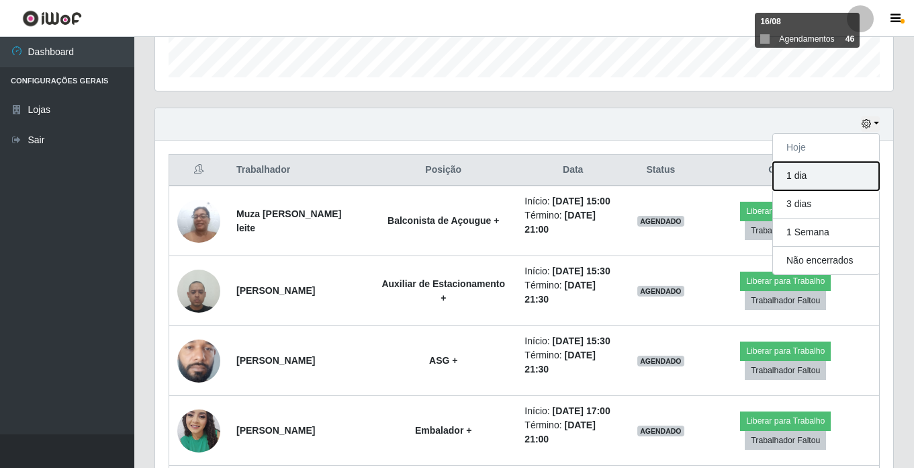
click at [790, 179] on button "1 dia" at bounding box center [826, 176] width 106 height 28
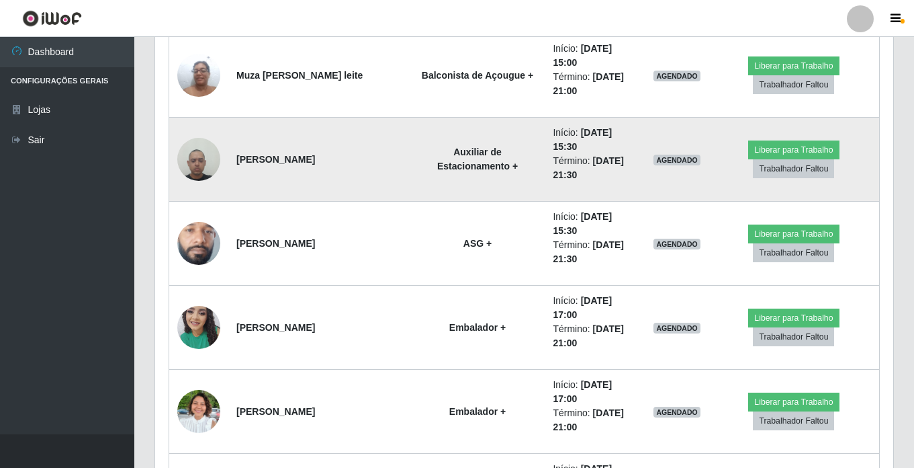
scroll to position [555, 0]
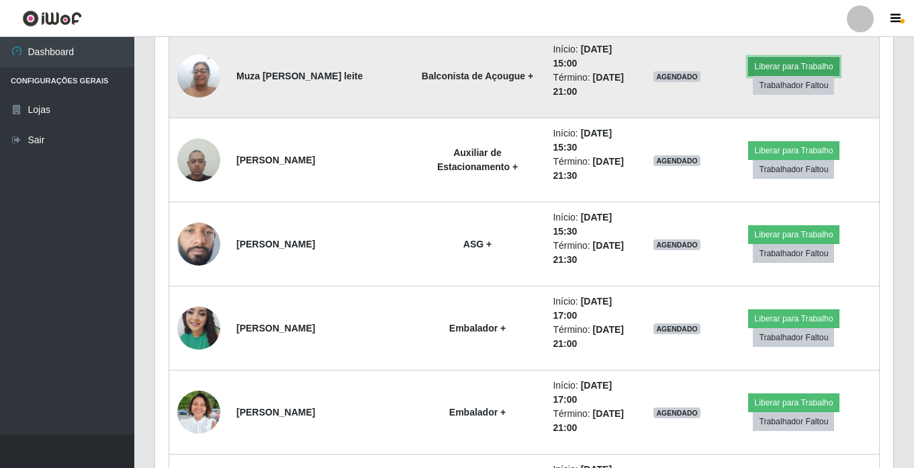
click at [765, 64] on button "Liberar para Trabalho" at bounding box center [793, 66] width 91 height 19
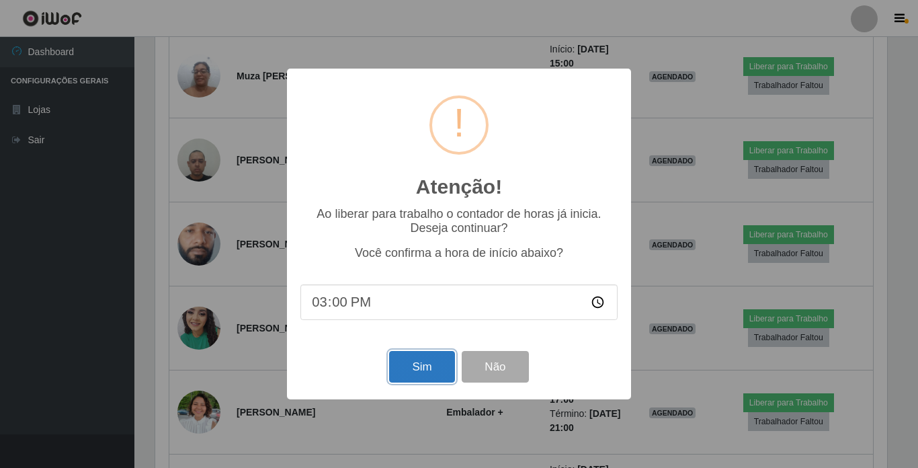
click at [419, 369] on button "Sim" at bounding box center [421, 367] width 65 height 32
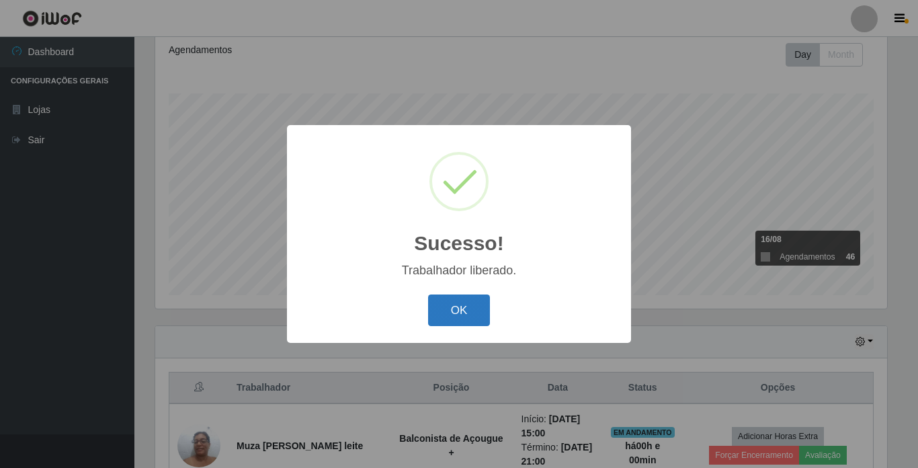
click at [463, 309] on button "OK" at bounding box center [459, 310] width 62 height 32
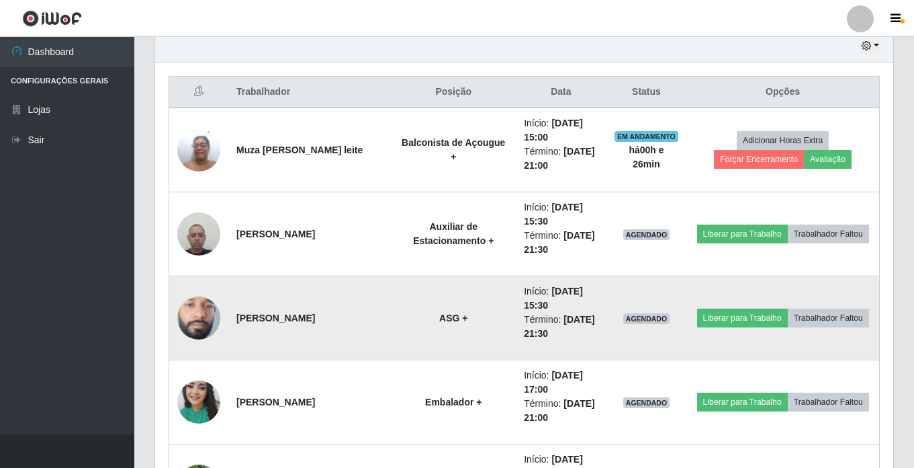
scroll to position [521, 0]
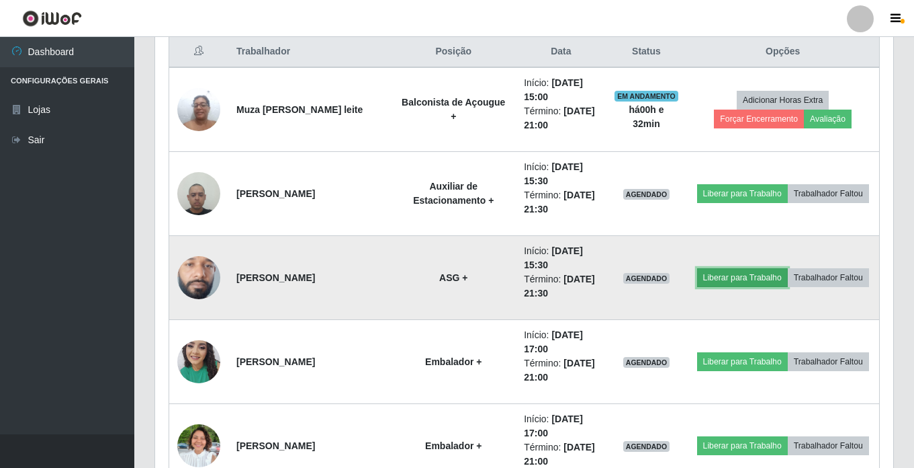
click at [740, 274] on button "Liberar para Trabalho" at bounding box center [742, 277] width 91 height 19
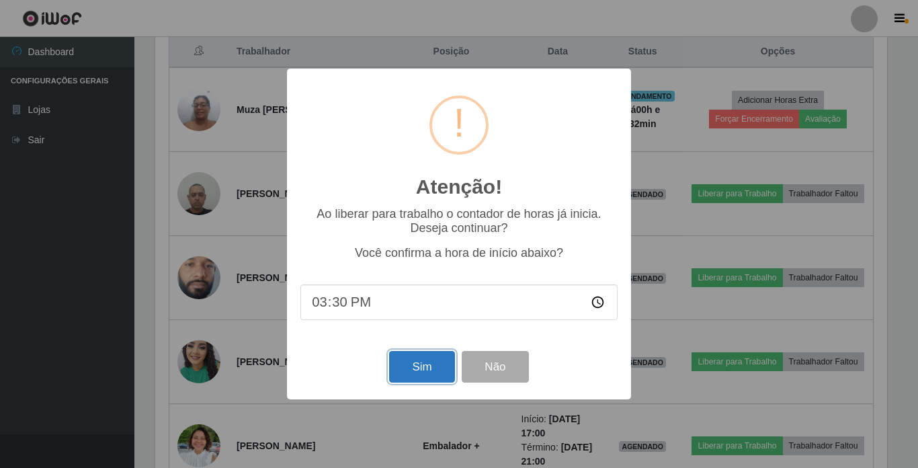
click at [399, 372] on button "Sim" at bounding box center [421, 367] width 65 height 32
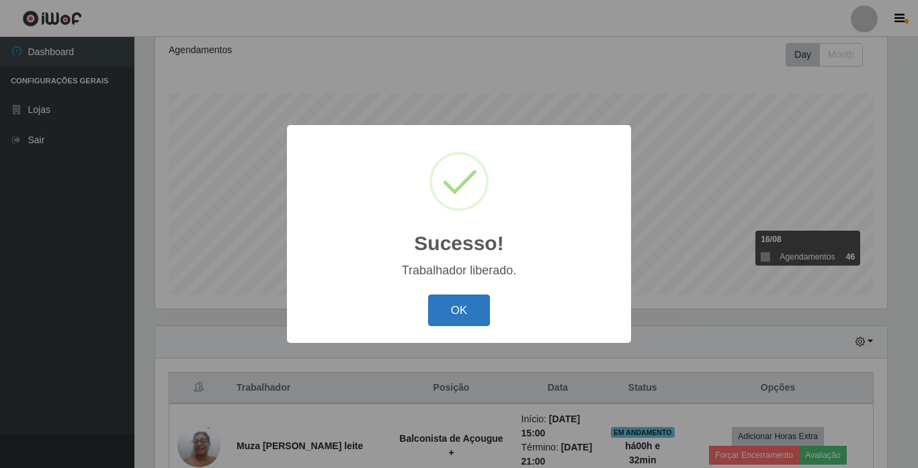
click at [444, 319] on button "OK" at bounding box center [459, 310] width 62 height 32
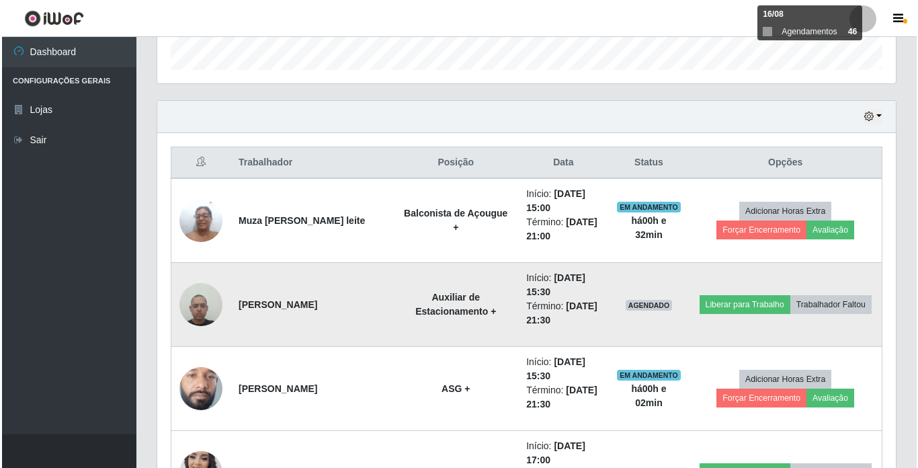
scroll to position [387, 0]
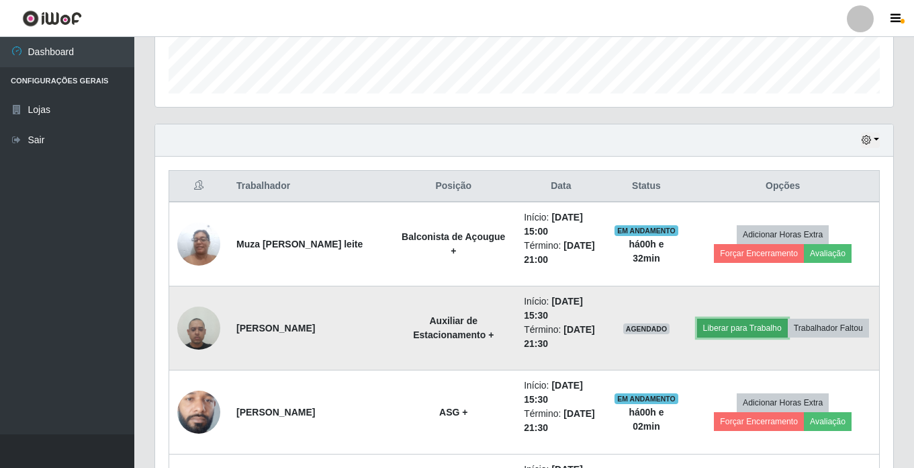
click at [744, 324] on button "Liberar para Trabalho" at bounding box center [742, 327] width 91 height 19
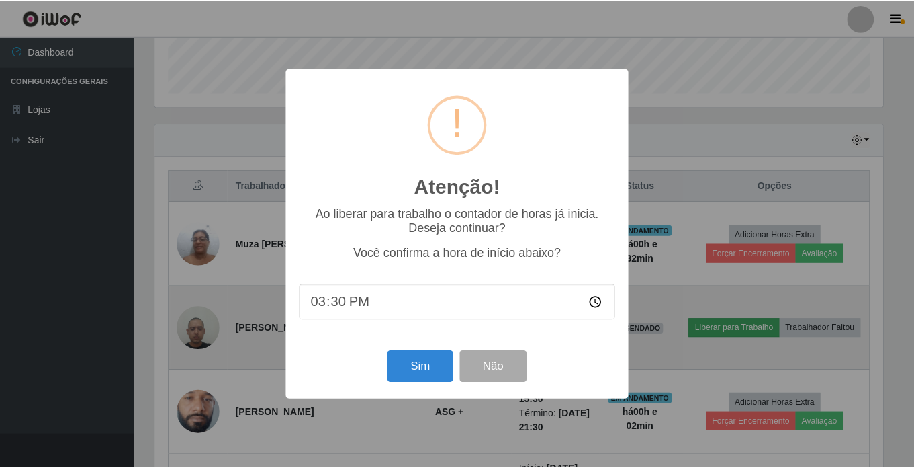
scroll to position [279, 732]
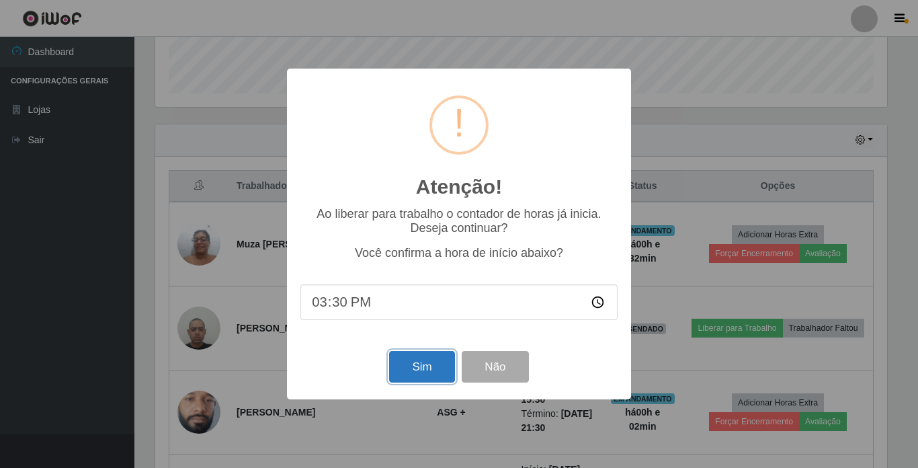
click at [429, 372] on button "Sim" at bounding box center [421, 367] width 65 height 32
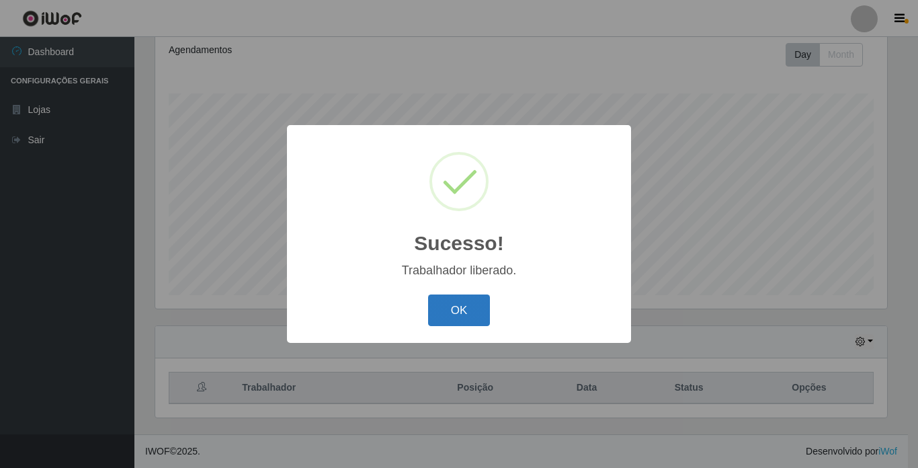
click at [457, 315] on button "OK" at bounding box center [459, 310] width 62 height 32
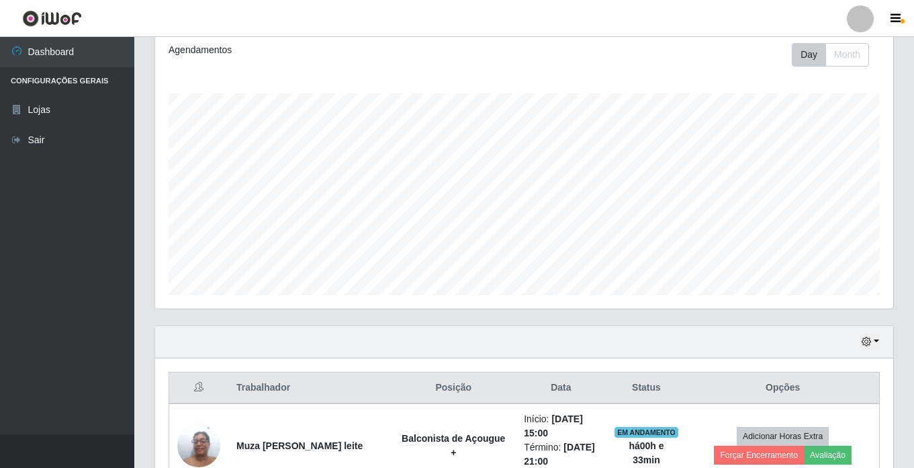
scroll to position [279, 738]
